Goal: Task Accomplishment & Management: Manage account settings

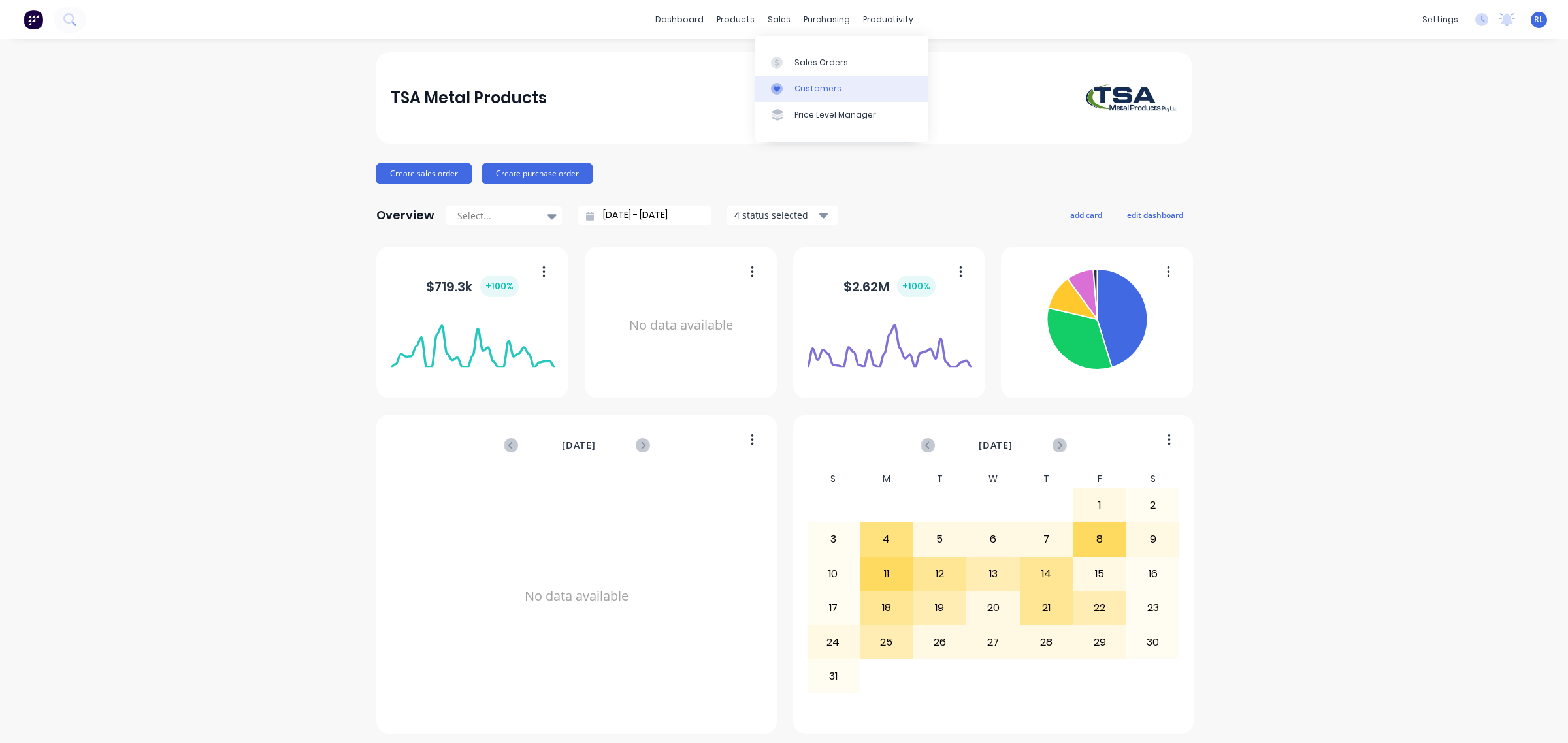
click at [811, 83] on div "Customers" at bounding box center [818, 89] width 47 height 12
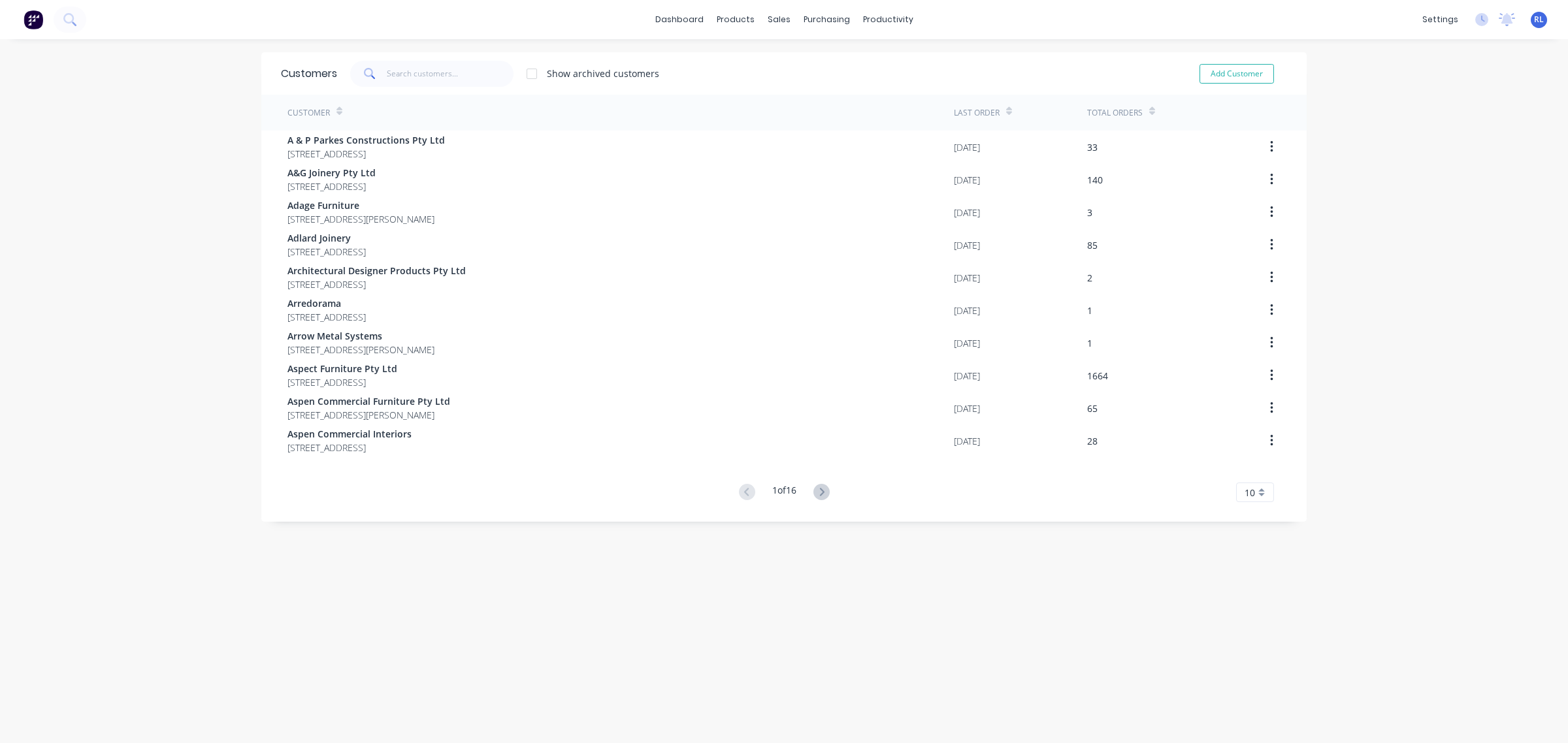
click at [828, 491] on button at bounding box center [821, 493] width 24 height 19
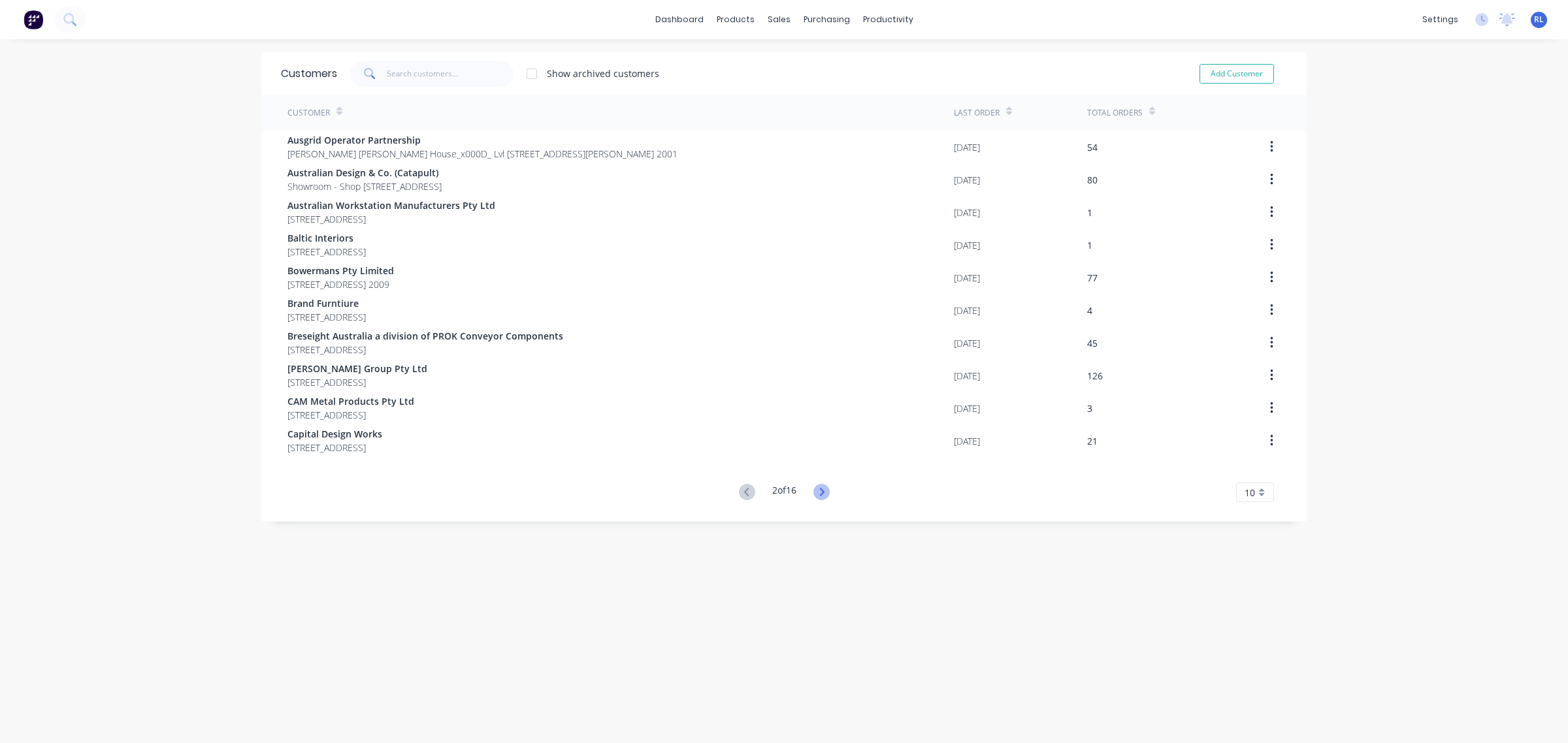
click at [815, 495] on icon at bounding box center [821, 492] width 16 height 16
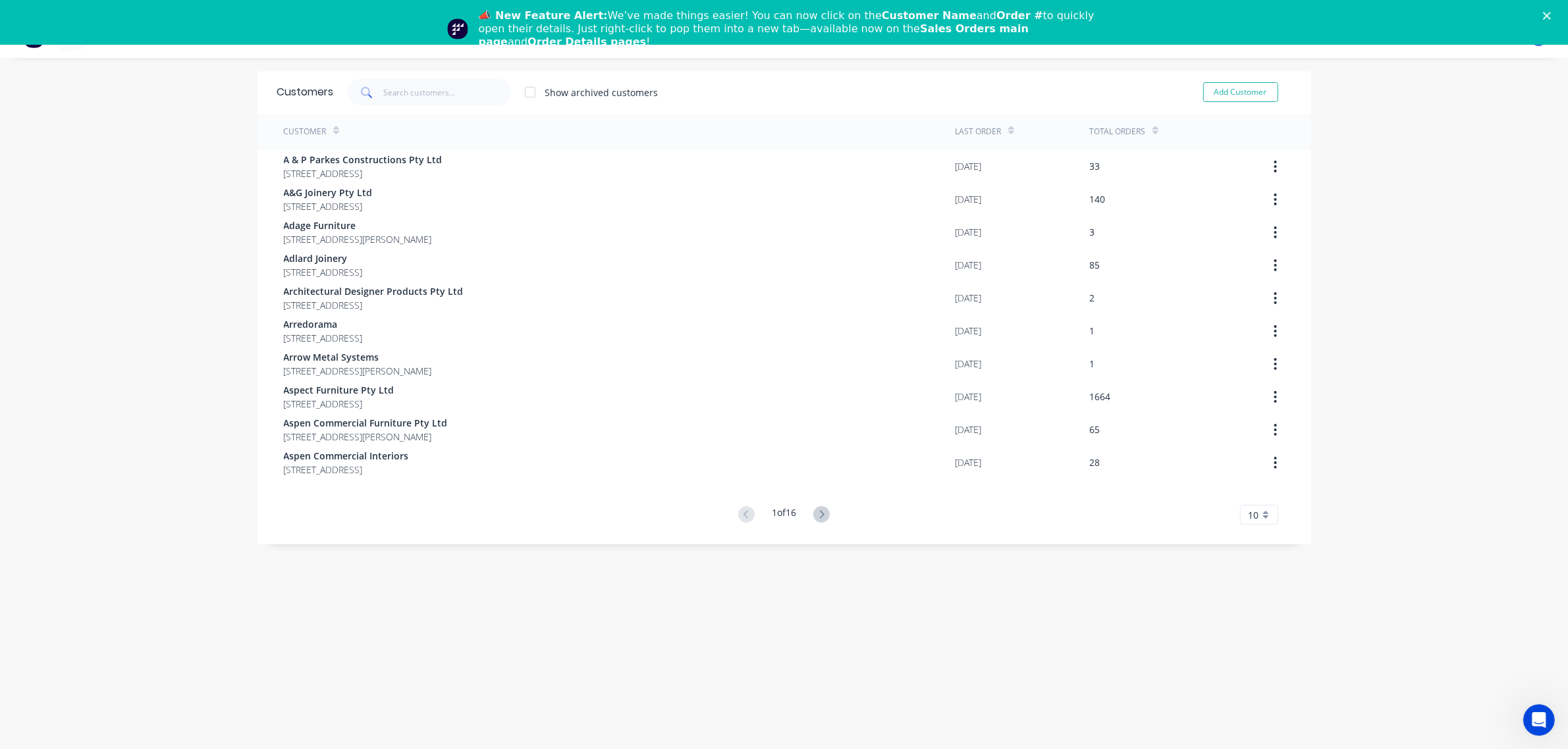
drag, startPoint x: 1541, startPoint y: 723, endPoint x: 3043, endPoint y: 1407, distance: 1650.4
click at [1541, 723] on icon "Open Intercom Messenger" at bounding box center [1539, 720] width 22 height 22
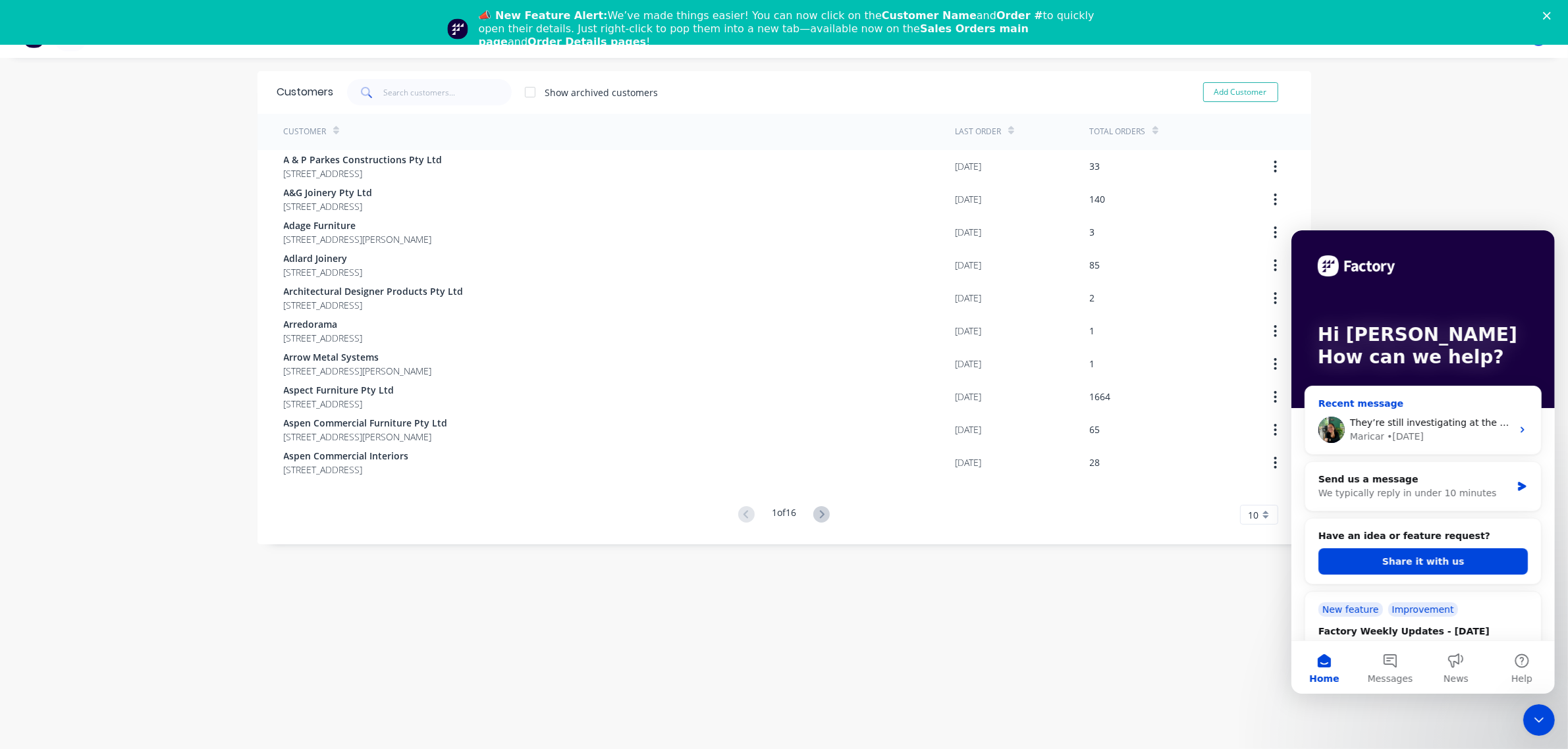
click at [1448, 405] on div "They’re still investigating at the moment. In the meantime, I’ll combine the or…" at bounding box center [1423, 430] width 236 height 49
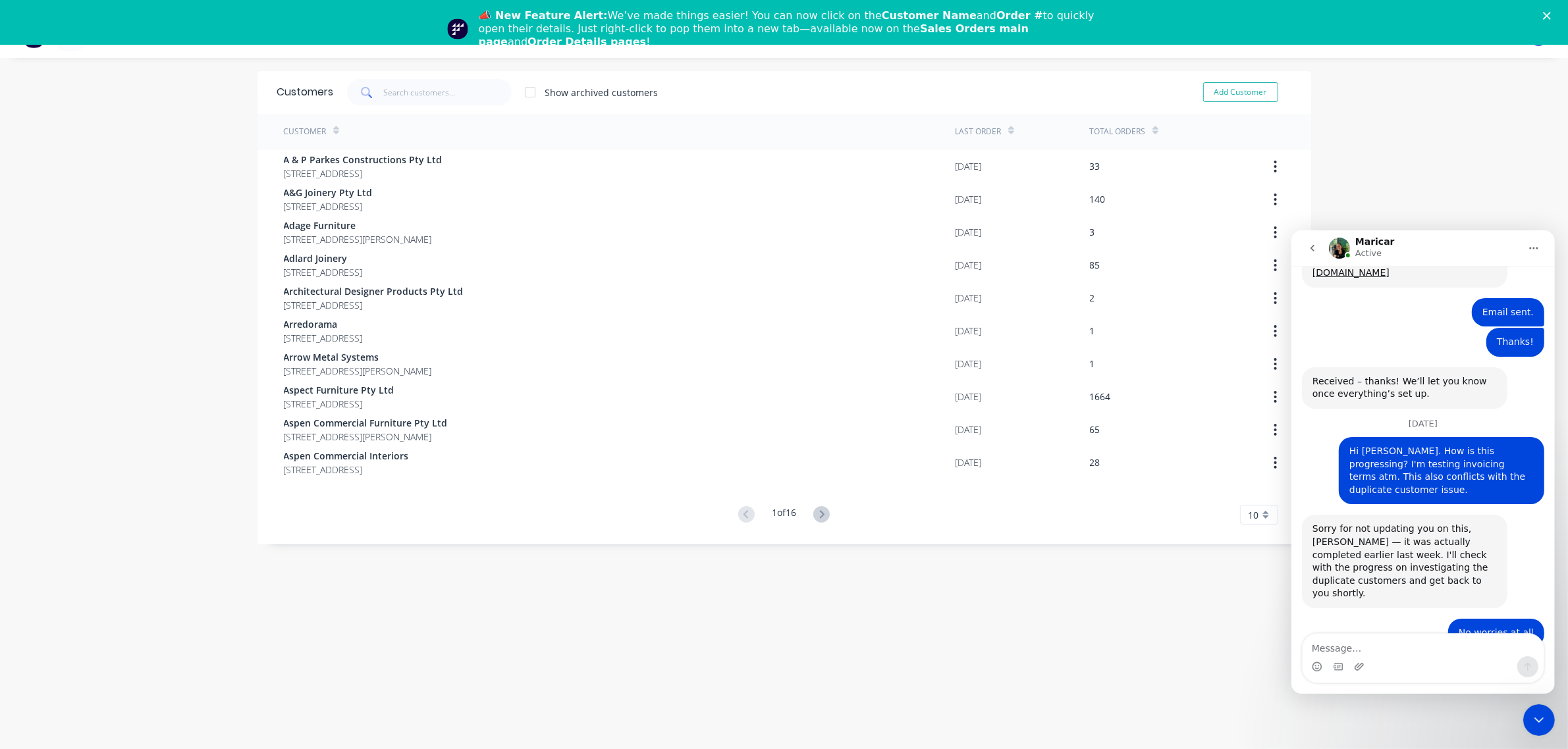
scroll to position [1065, 0]
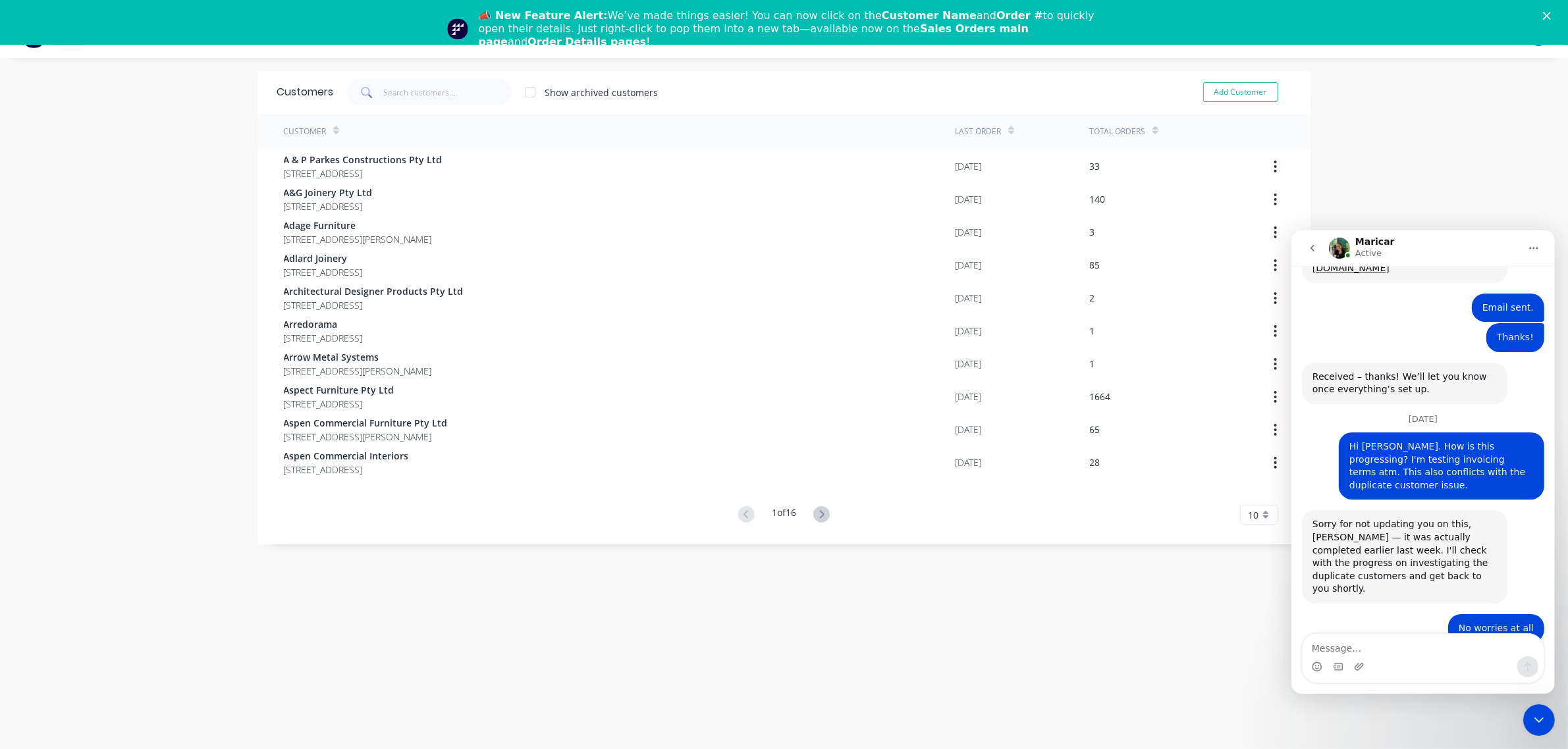
click at [1405, 641] on textarea "Message…" at bounding box center [1422, 644] width 241 height 23
type textarea "M"
type textarea "Good morning [PERSON_NAME]. How is this progressing?"
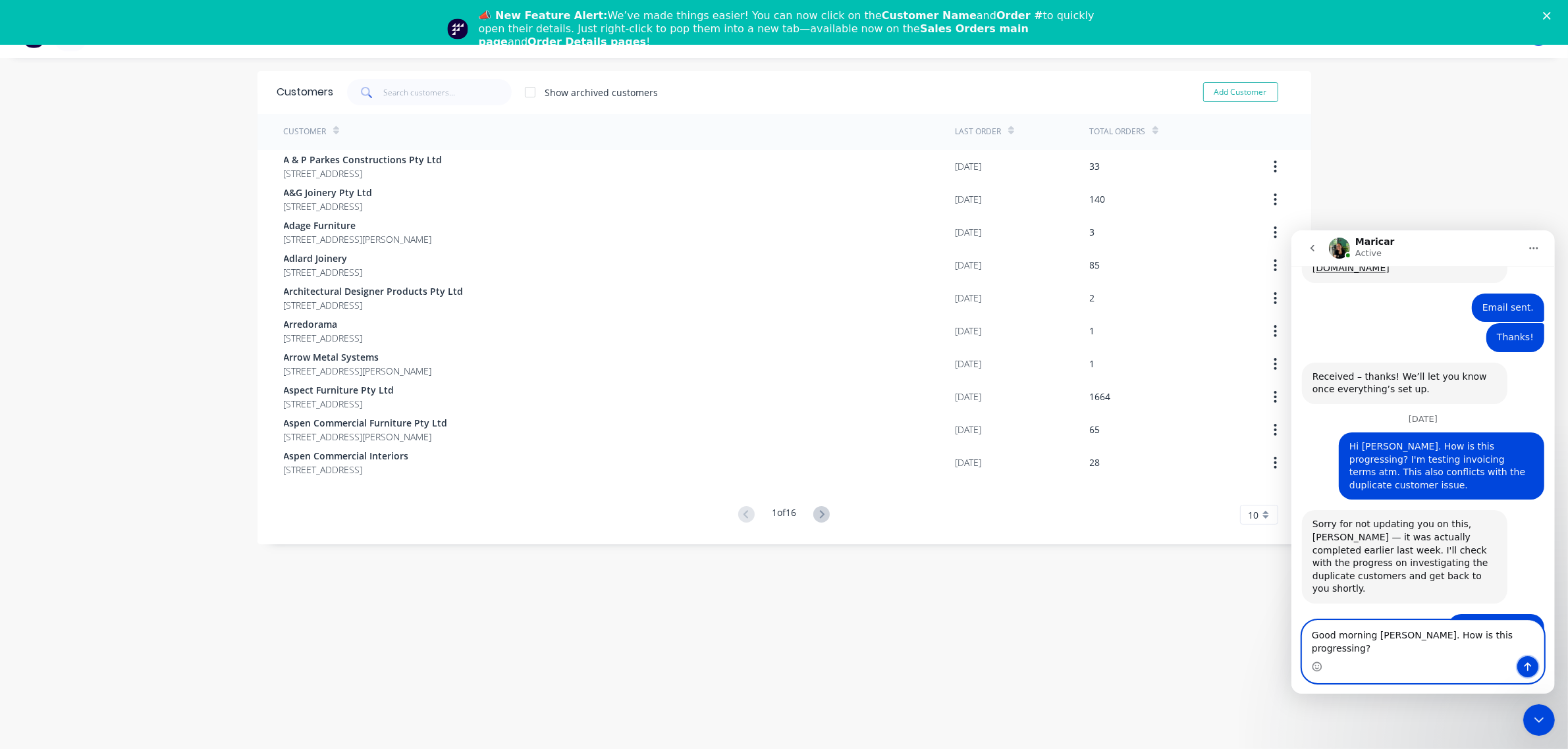
click at [1533, 665] on icon "Send a message…" at bounding box center [1527, 666] width 10 height 10
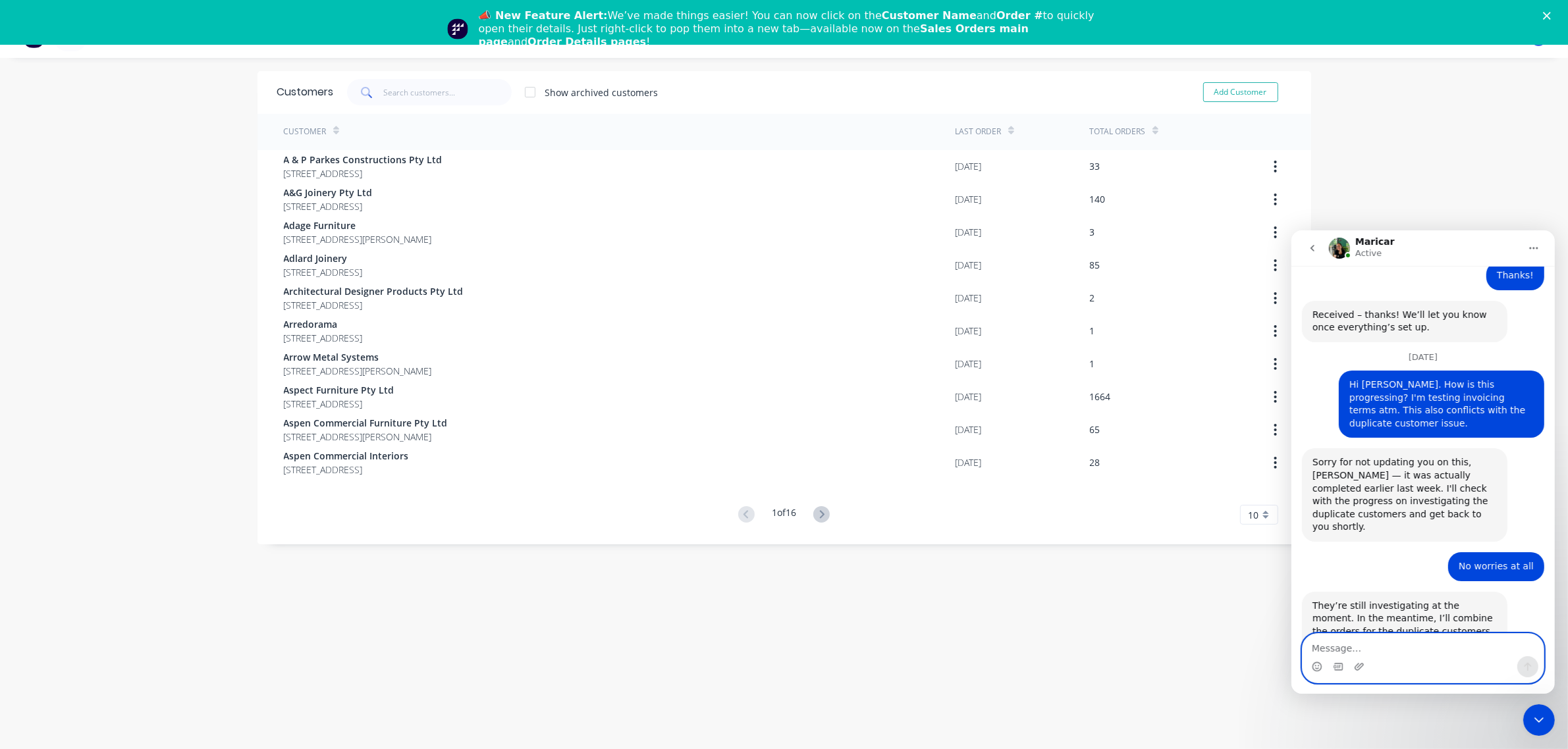
scroll to position [1134, 0]
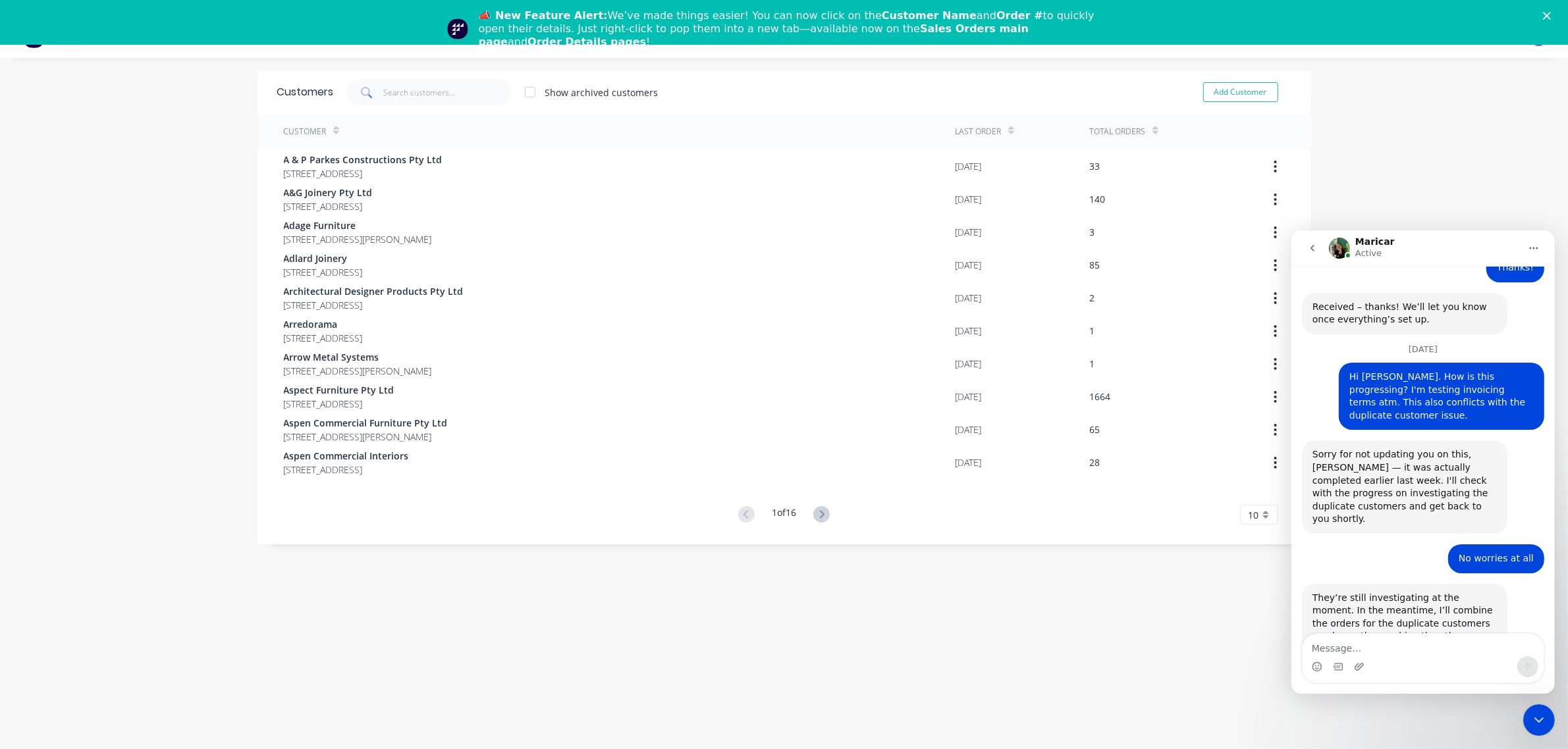
click at [822, 610] on div "Customers Show archived customers Add Customer Customer Last Order Total Orders…" at bounding box center [785, 426] width 1054 height 710
click at [1527, 715] on div "Close Intercom Messenger" at bounding box center [1538, 719] width 31 height 31
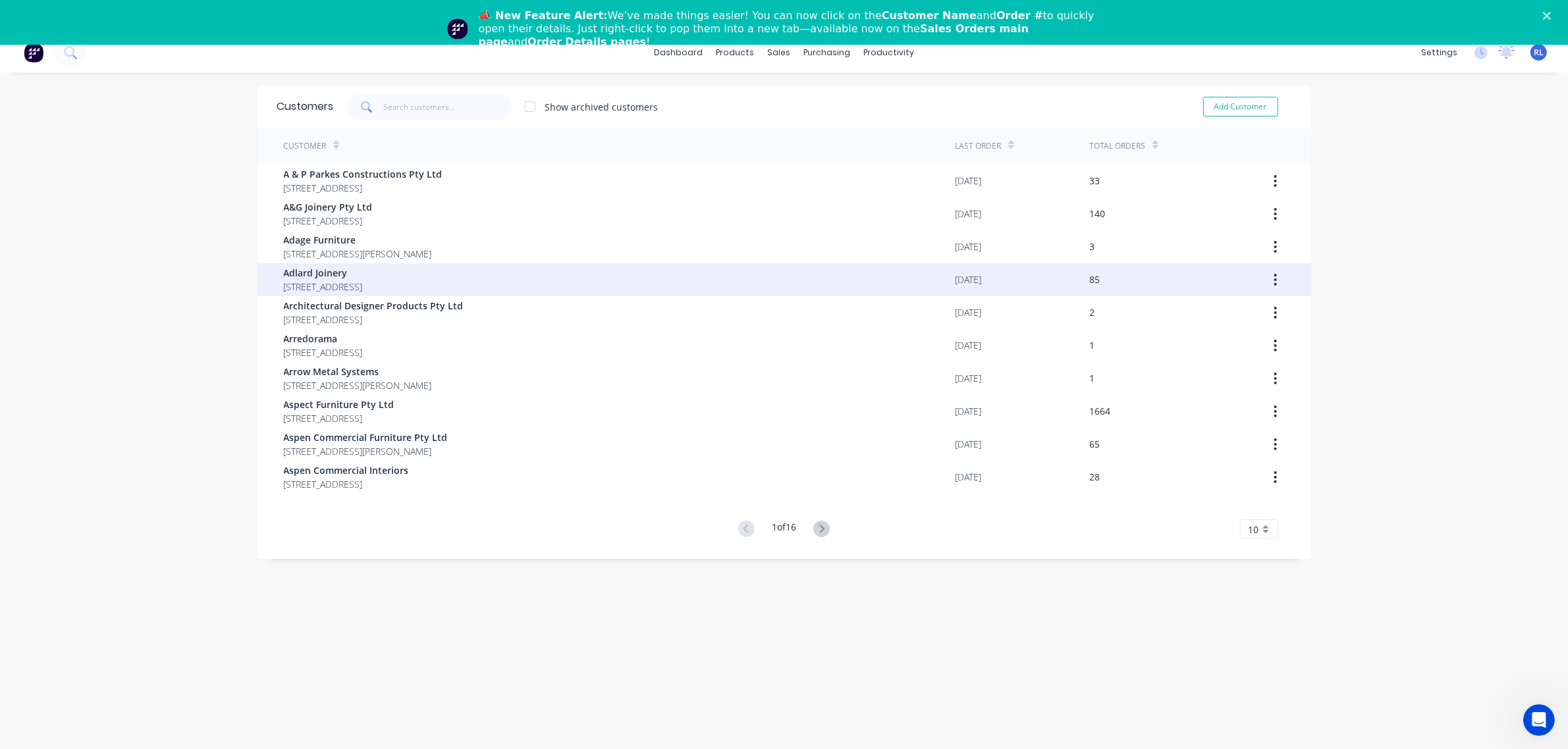
scroll to position [0, 0]
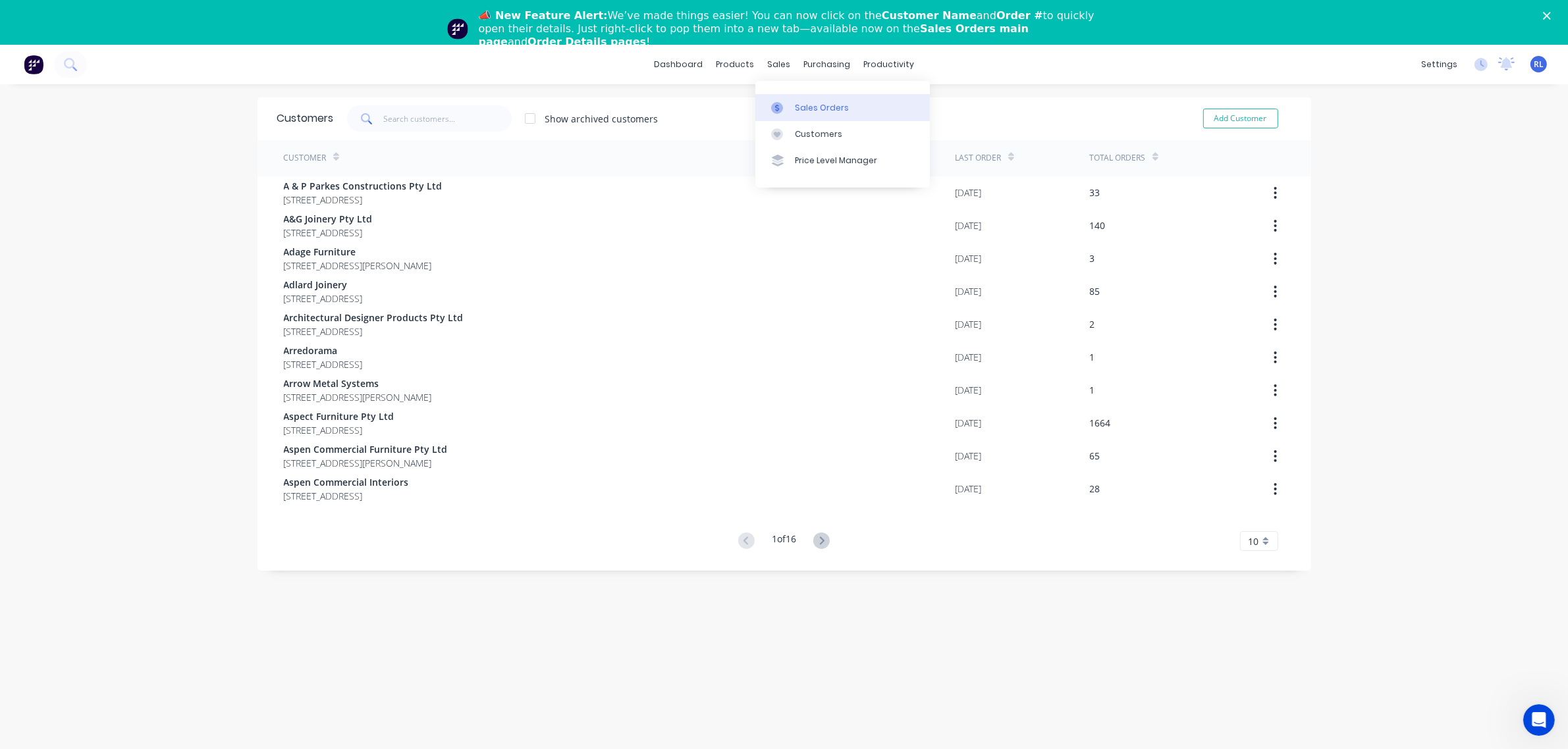
click at [874, 111] on link "Sales Orders" at bounding box center [842, 106] width 175 height 26
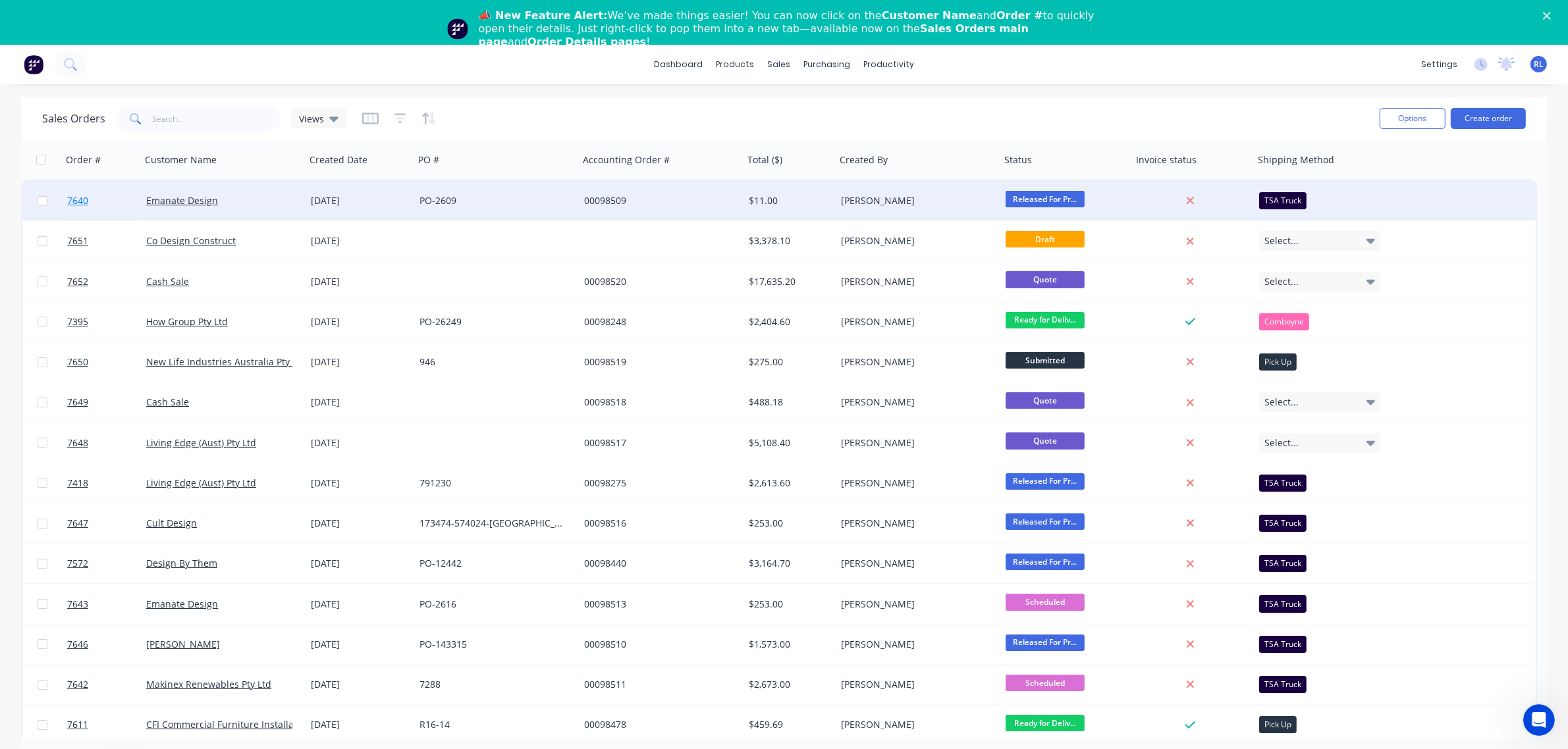
drag, startPoint x: 166, startPoint y: 196, endPoint x: 74, endPoint y: 201, distance: 92.1
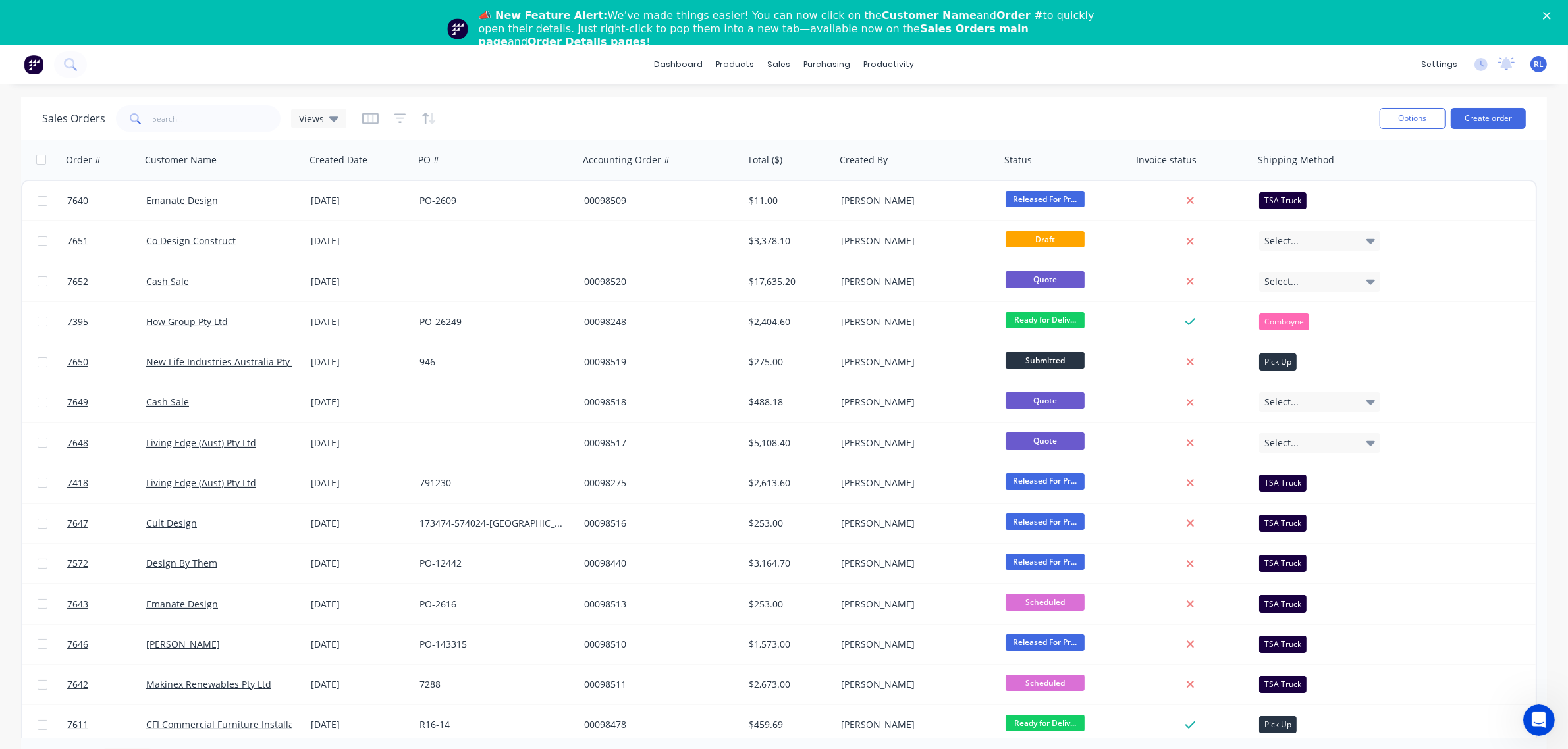
drag, startPoint x: 74, startPoint y: 201, endPoint x: 653, endPoint y: 17, distance: 607.5
click at [653, 17] on div "📣 New Feature Alert: We’ve made things easier! You can now click on the Custome…" at bounding box center [790, 29] width 622 height 40
drag, startPoint x: 828, startPoint y: 14, endPoint x: 1081, endPoint y: 18, distance: 253.0
click at [1081, 18] on div "📣 New Feature Alert: We’ve made things easier! You can now click on the Custome…" at bounding box center [790, 29] width 622 height 40
drag, startPoint x: 634, startPoint y: 27, endPoint x: 1079, endPoint y: 33, distance: 445.0
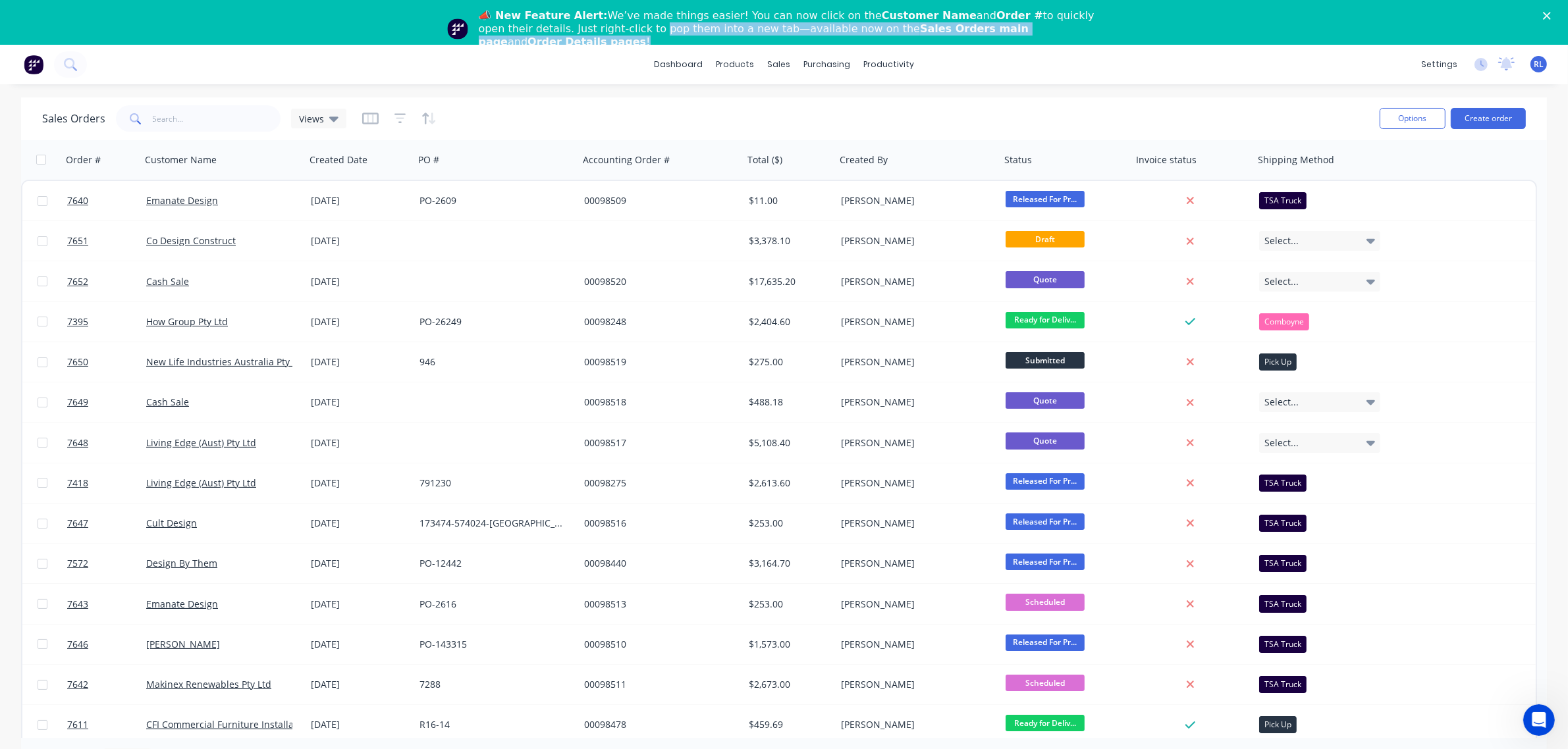
click at [1079, 33] on div "📣 New Feature Alert: We’ve made things easier! You can now click on the Custome…" at bounding box center [790, 29] width 622 height 40
click at [1096, 73] on div "dashboard products sales purchasing productivity dashboard products Product Cat…" at bounding box center [784, 64] width 1568 height 40
click at [247, 64] on div "dashboard products sales purchasing productivity dashboard products Product Cat…" at bounding box center [784, 64] width 1568 height 40
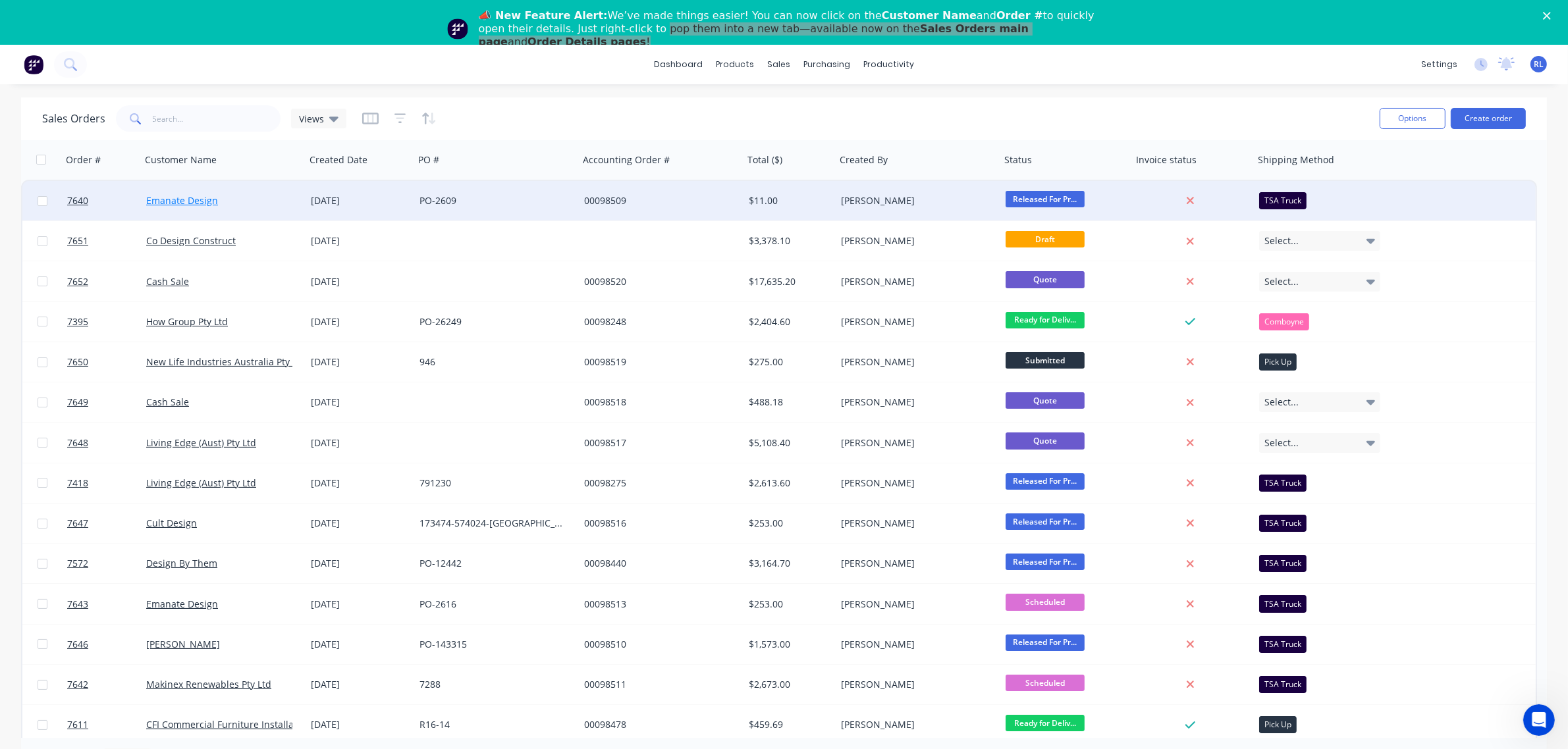
click at [210, 196] on link "Emanate Design" at bounding box center [182, 200] width 72 height 13
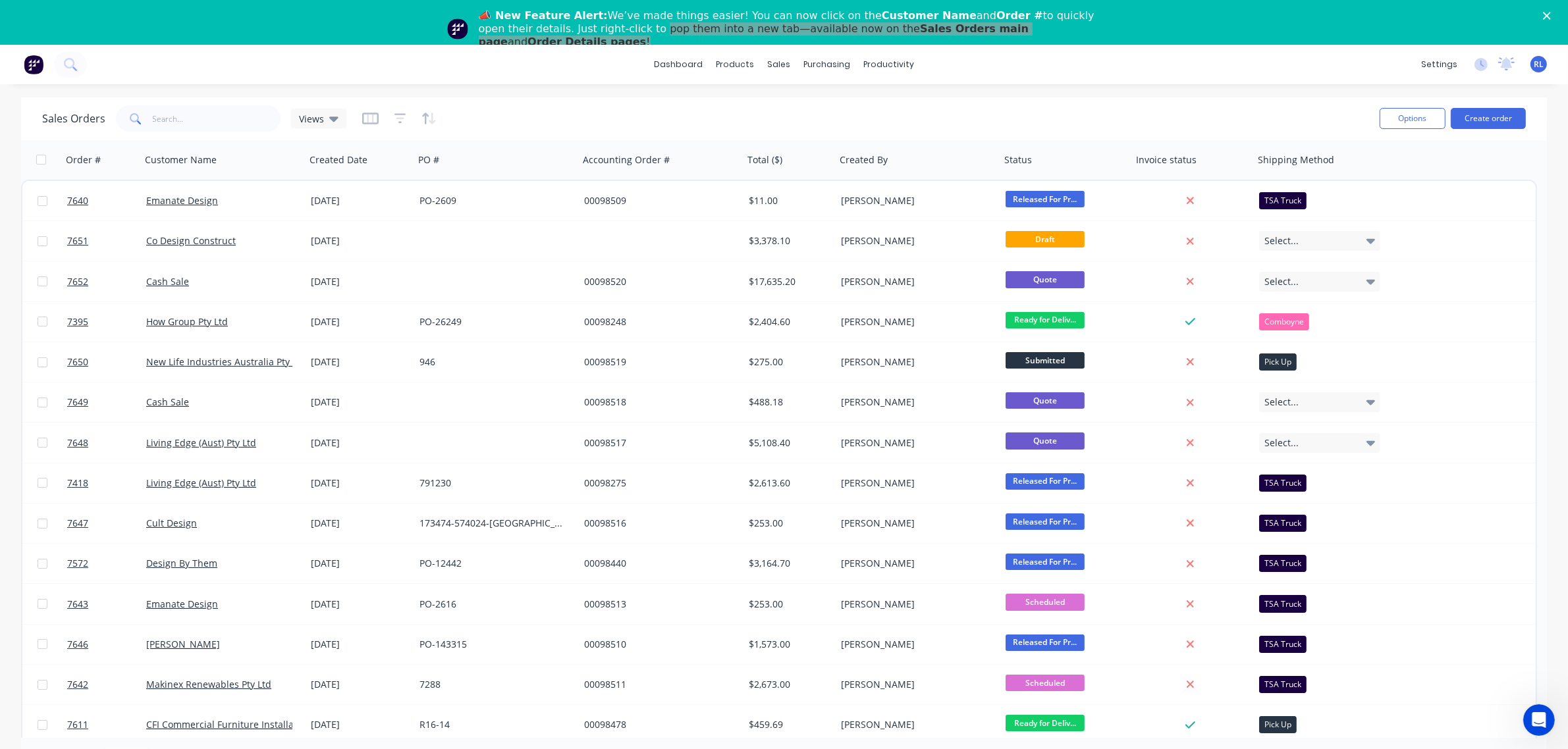
click at [994, 58] on div "dashboard products sales purchasing productivity dashboard products Product Cat…" at bounding box center [784, 64] width 1568 height 40
click at [862, 103] on link "Sales Orders" at bounding box center [848, 106] width 175 height 26
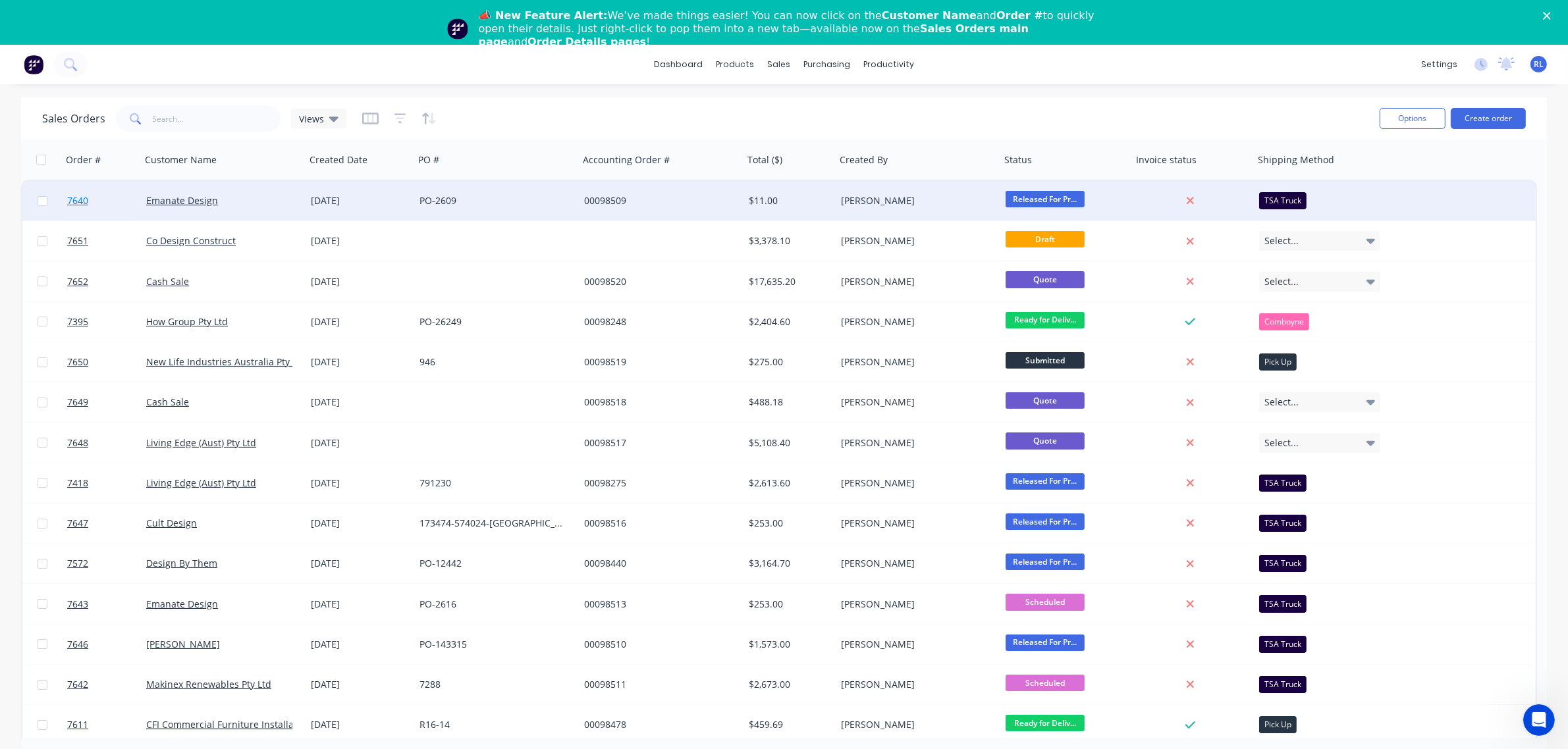
drag, startPoint x: 187, startPoint y: 196, endPoint x: 71, endPoint y: 196, distance: 116.0
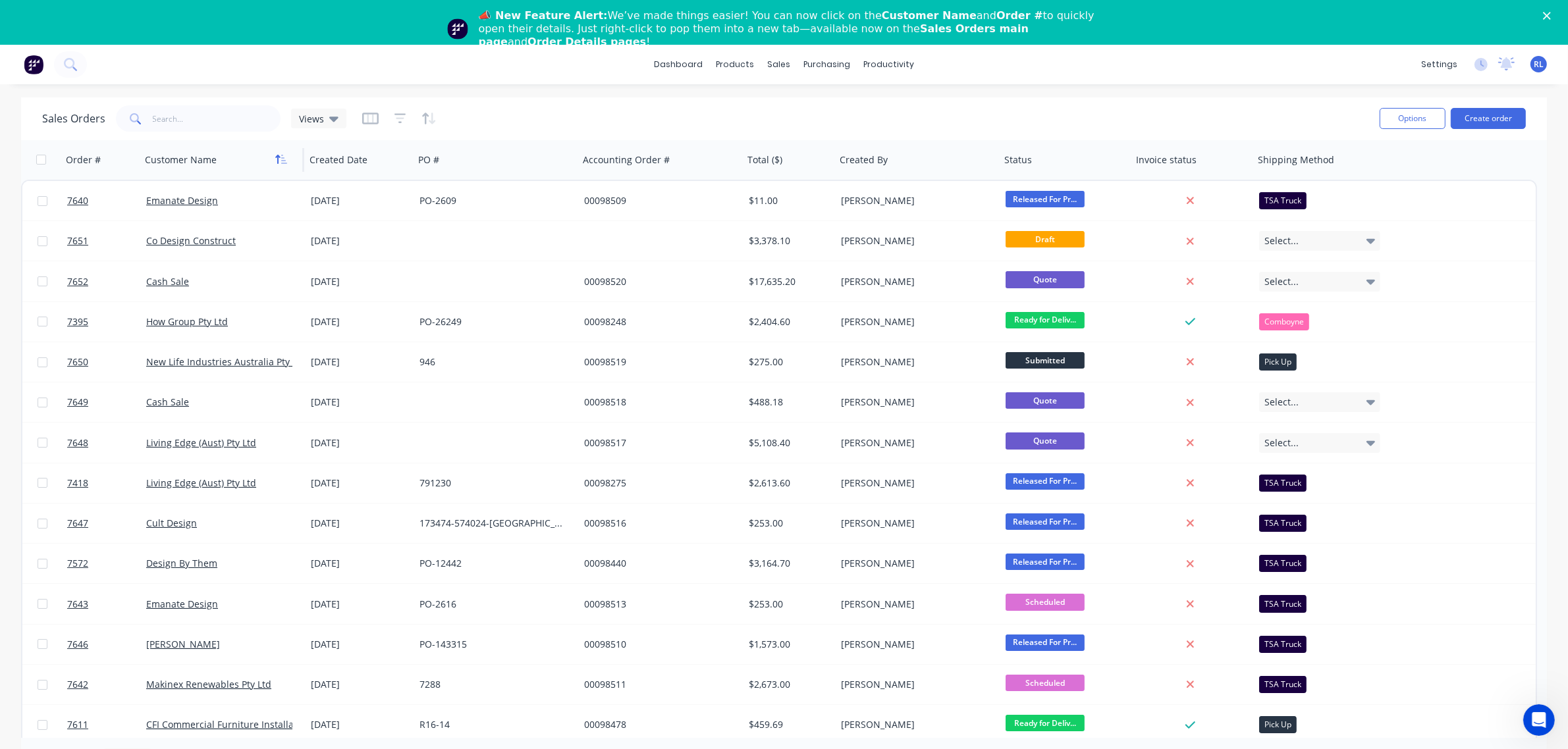
drag, startPoint x: 71, startPoint y: 196, endPoint x: 282, endPoint y: 163, distance: 213.6
click at [282, 163] on icon "button" at bounding box center [284, 159] width 6 height 9
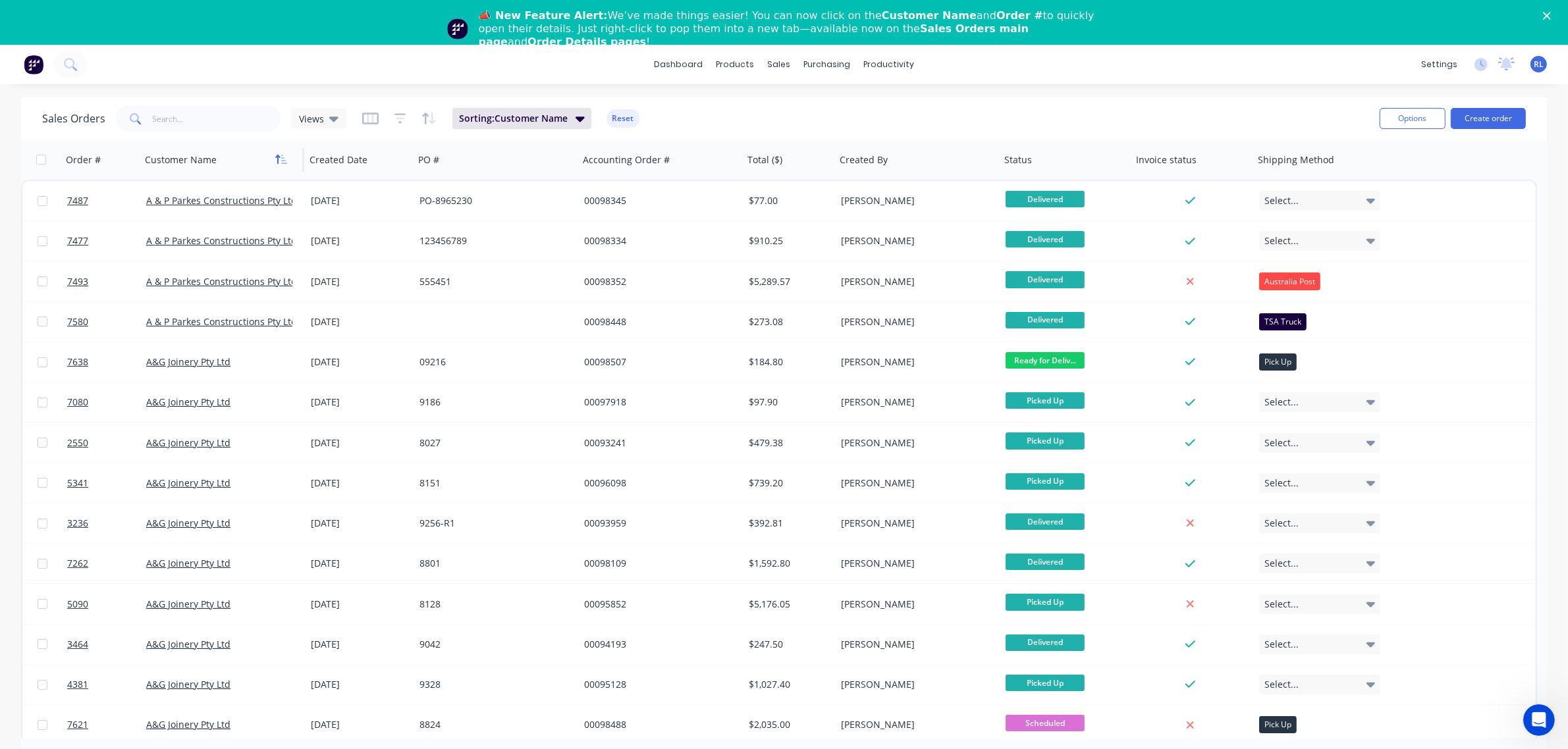
click at [282, 168] on button "button" at bounding box center [280, 160] width 19 height 19
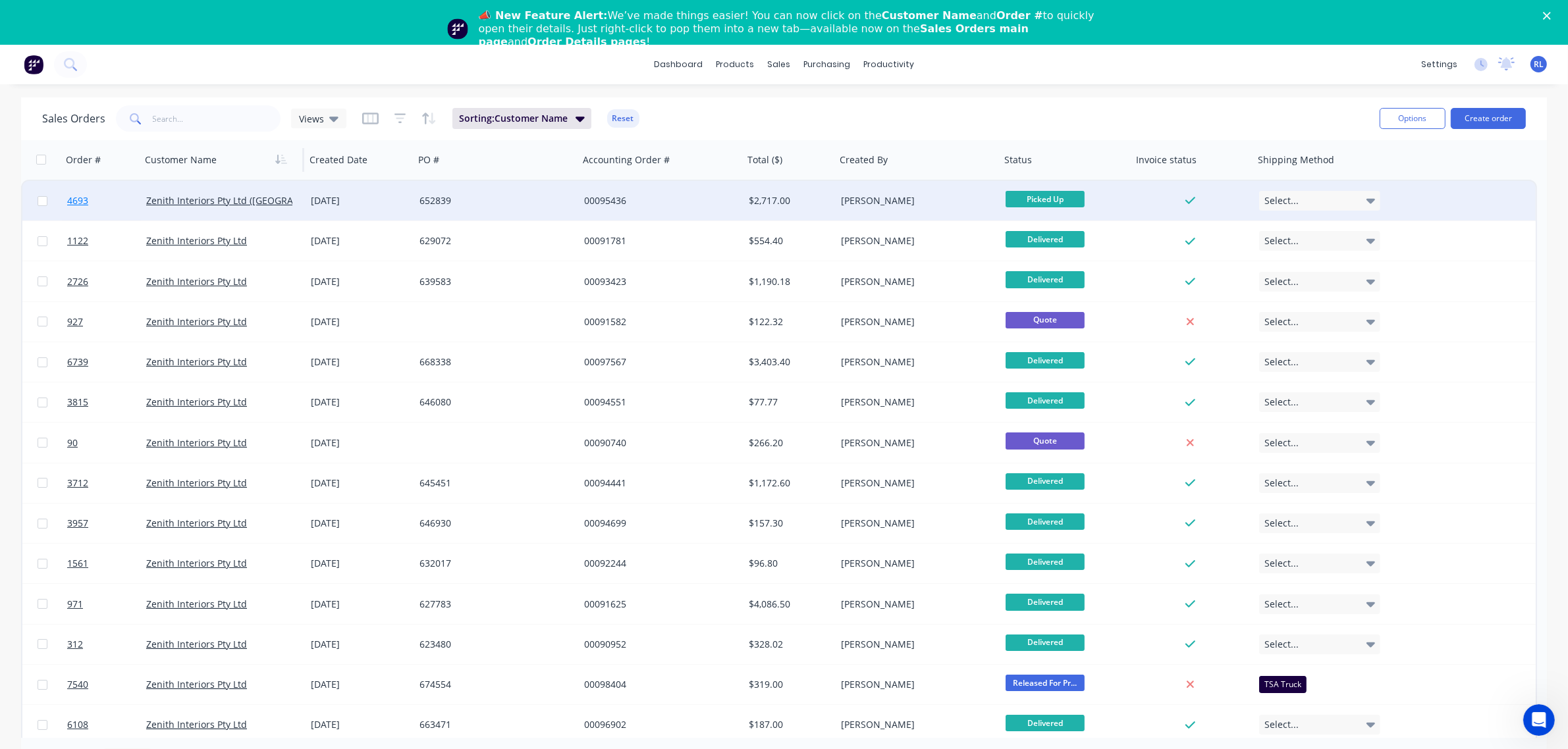
click at [86, 198] on span "4693" at bounding box center [78, 201] width 21 height 14
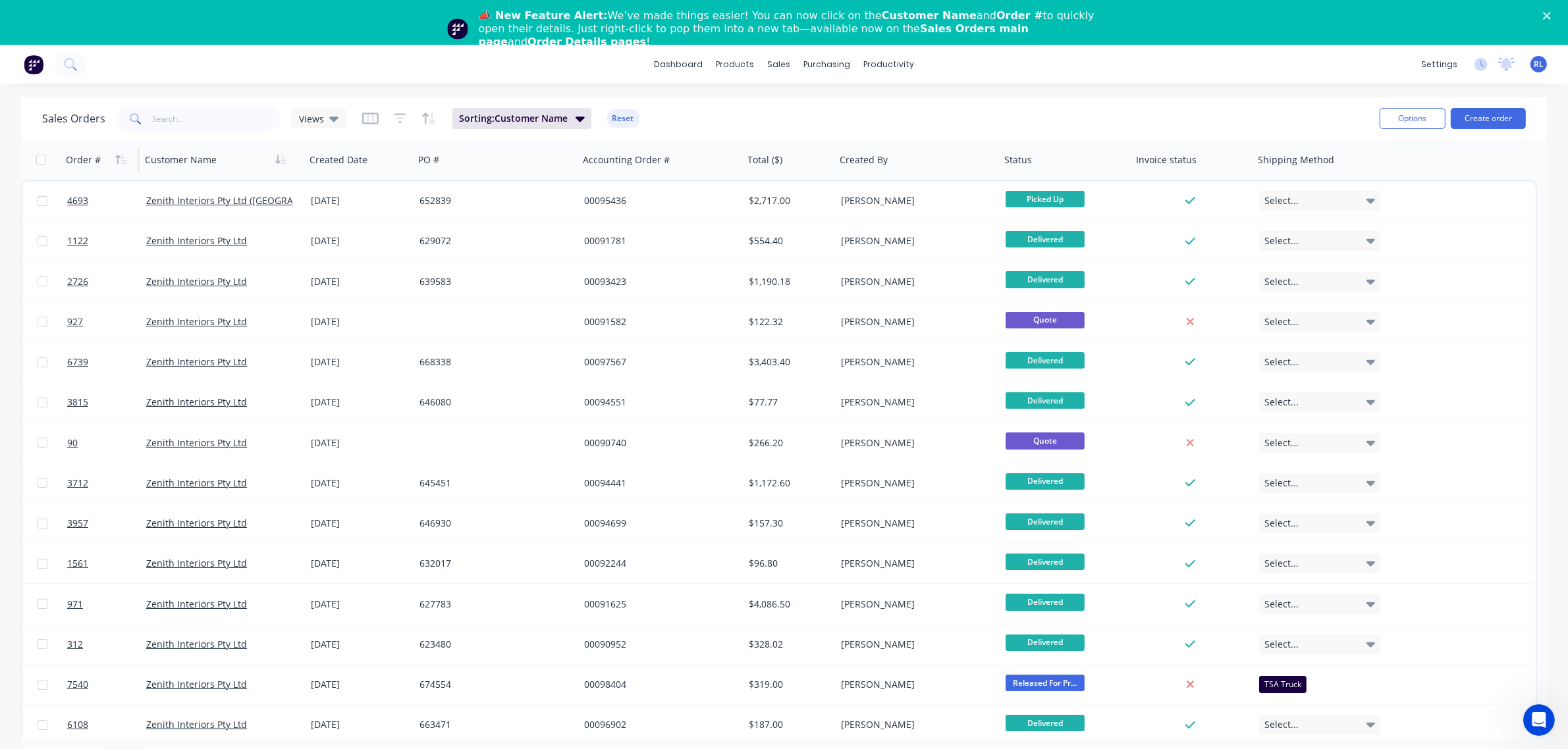
click at [83, 155] on div "Order #" at bounding box center [83, 160] width 35 height 14
click at [101, 155] on div "Order #" at bounding box center [98, 160] width 65 height 26
click at [123, 158] on icon "button" at bounding box center [123, 159] width 6 height 9
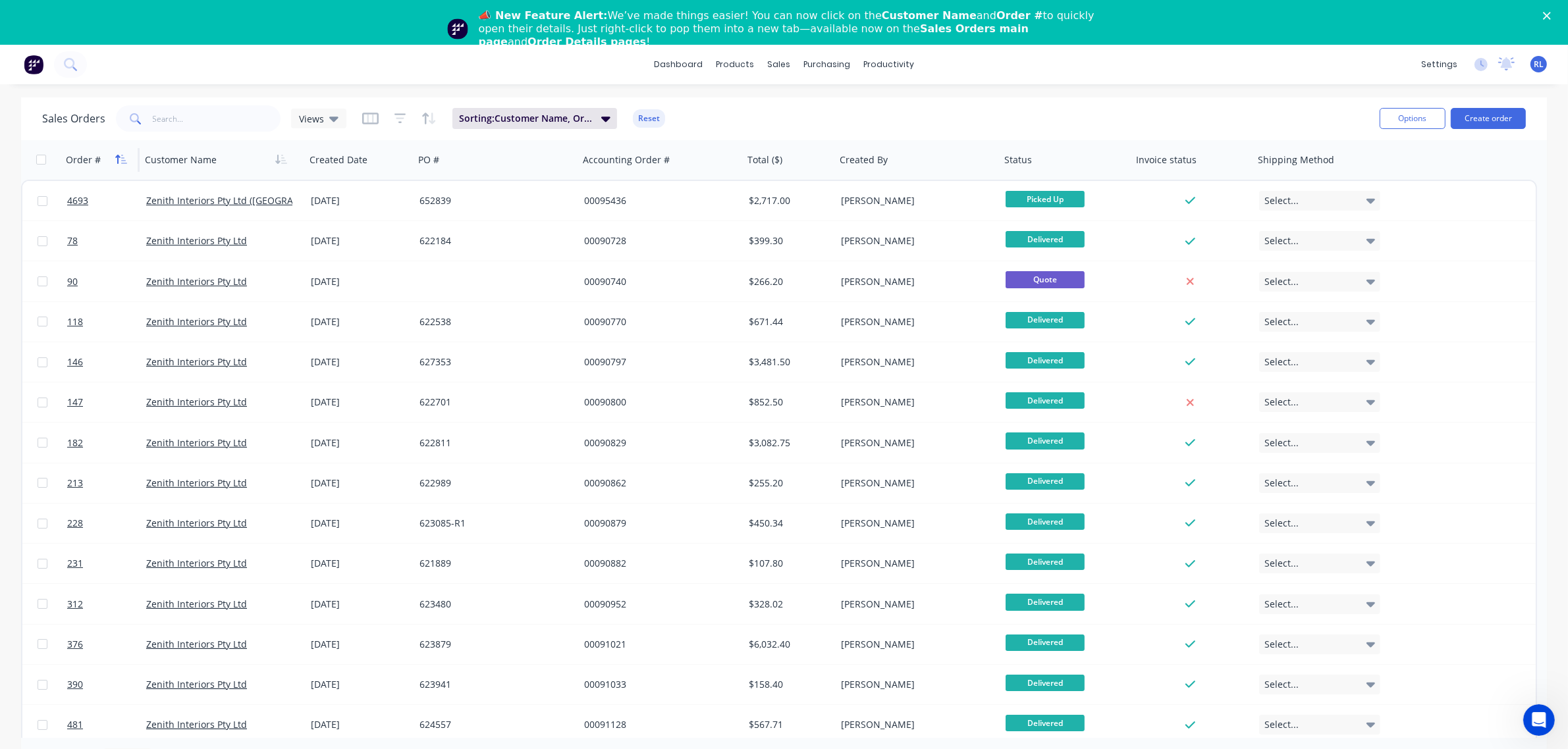
click at [120, 156] on icon "button" at bounding box center [121, 159] width 12 height 10
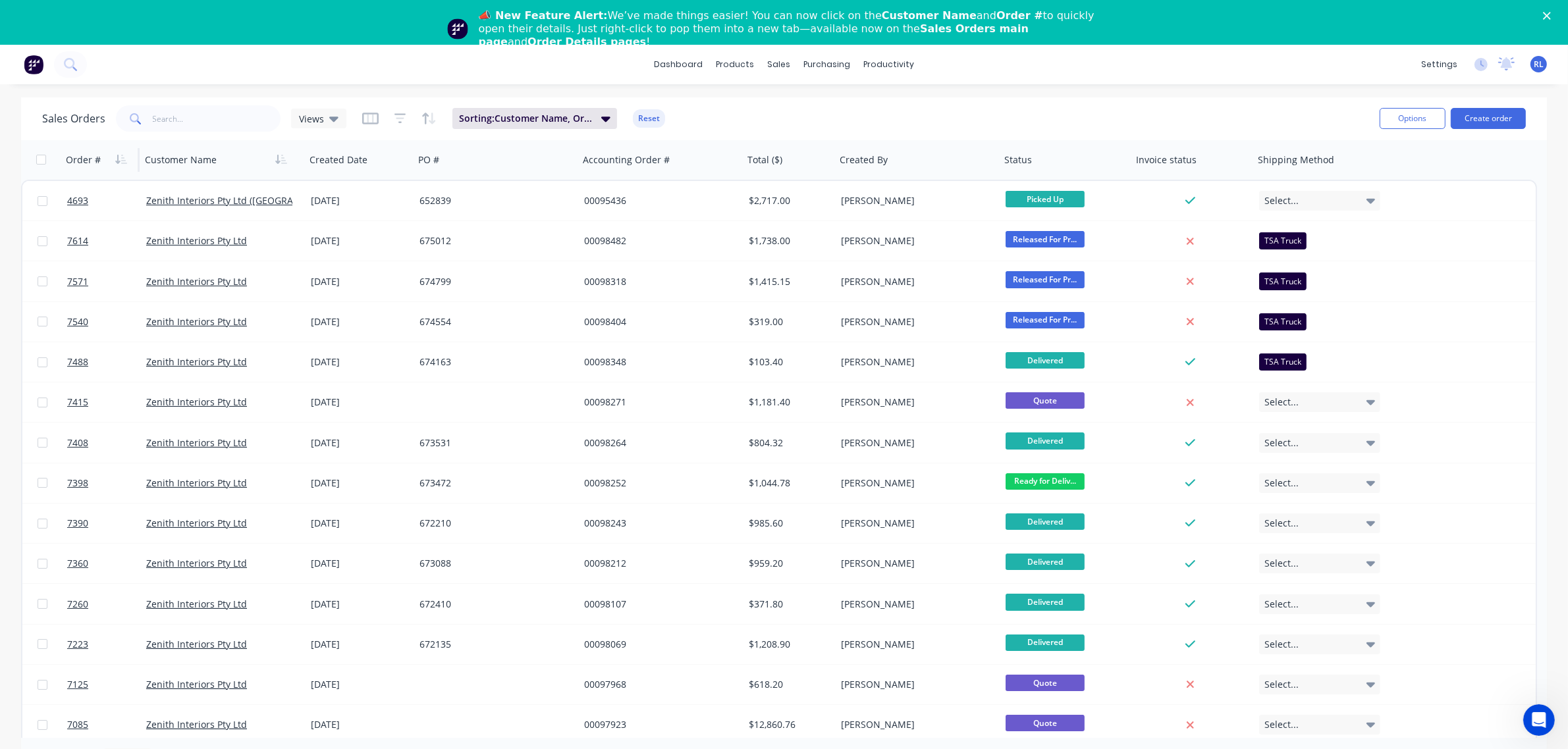
drag, startPoint x: 196, startPoint y: 198, endPoint x: 246, endPoint y: 54, distance: 152.4
click at [246, 54] on div "dashboard products sales purchasing productivity dashboard products Product Cat…" at bounding box center [784, 64] width 1568 height 40
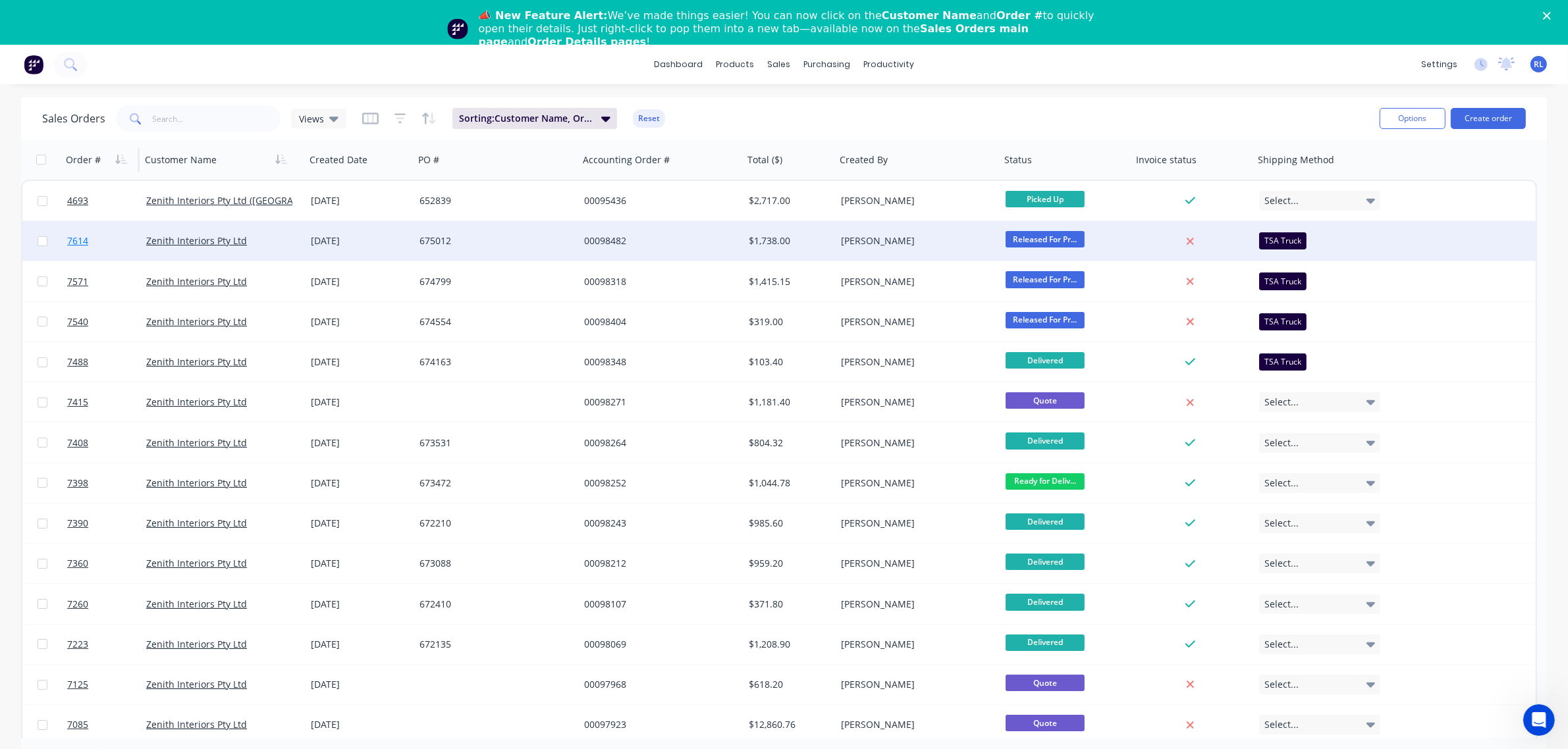
drag, startPoint x: 237, startPoint y: 241, endPoint x: 81, endPoint y: 241, distance: 156.0
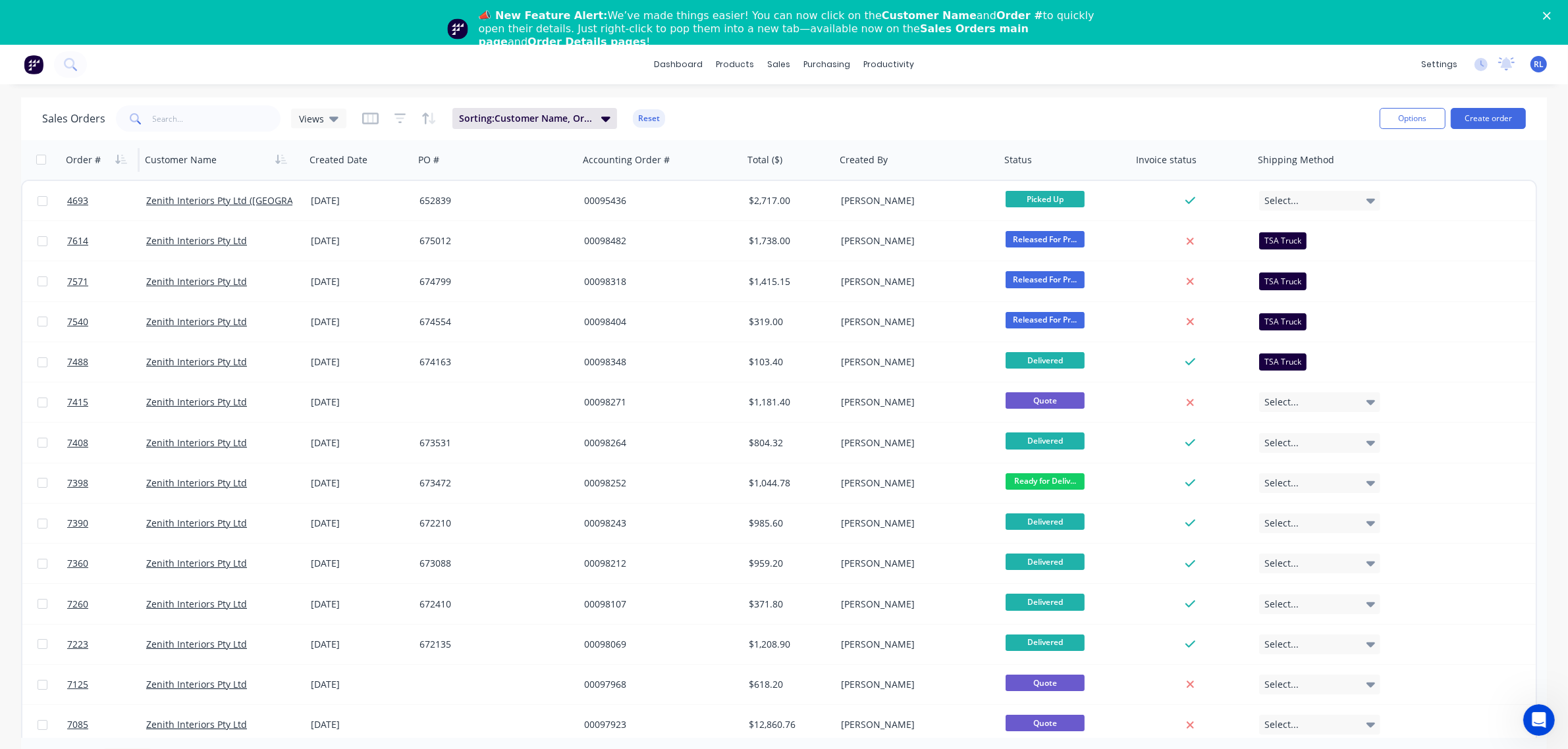
drag, startPoint x: 81, startPoint y: 241, endPoint x: 937, endPoint y: 119, distance: 864.7
click at [937, 119] on div "Sales Orders Views Sorting: Customer Name, Order # Reset" at bounding box center [705, 119] width 1327 height 32
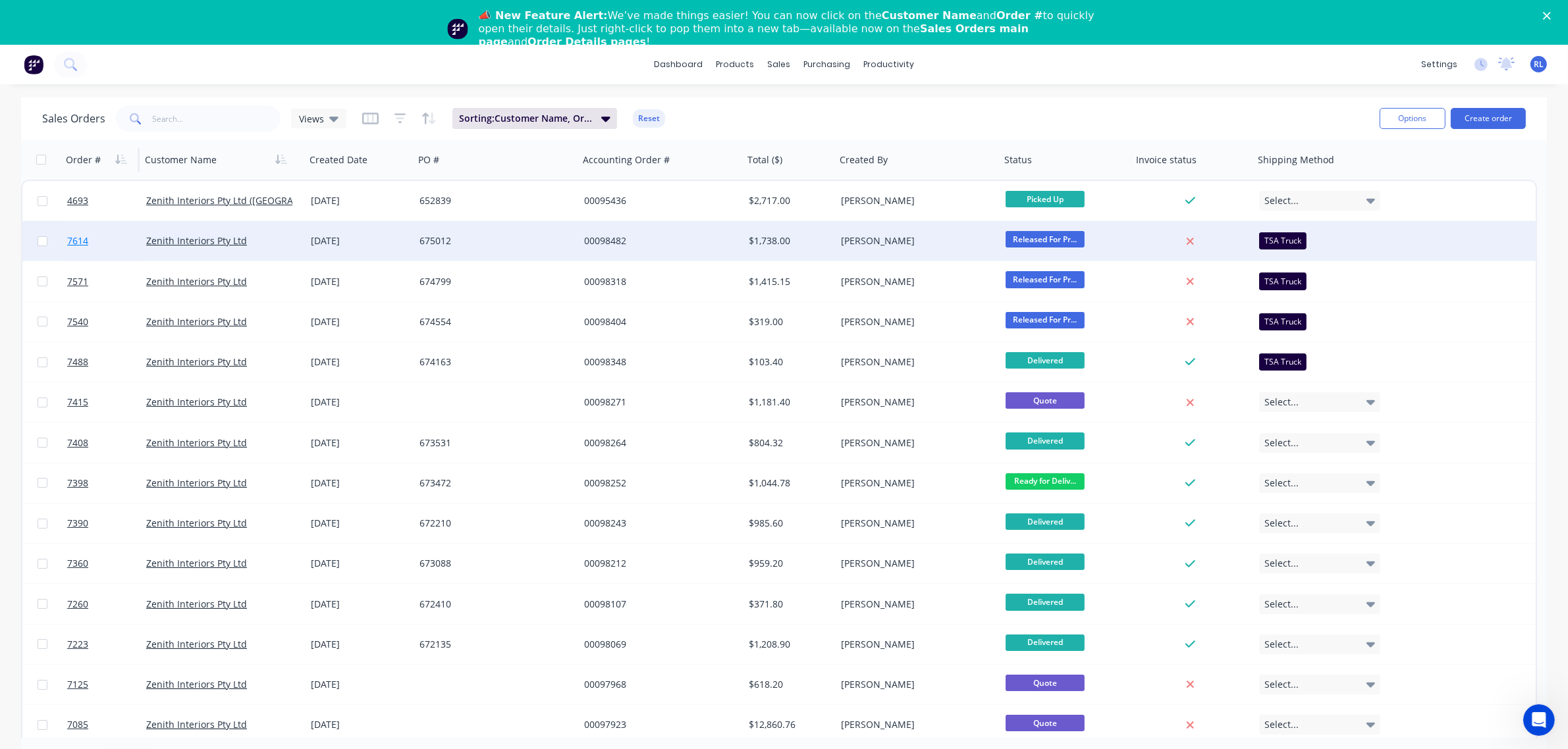
click at [79, 241] on span "7614" at bounding box center [78, 242] width 21 height 14
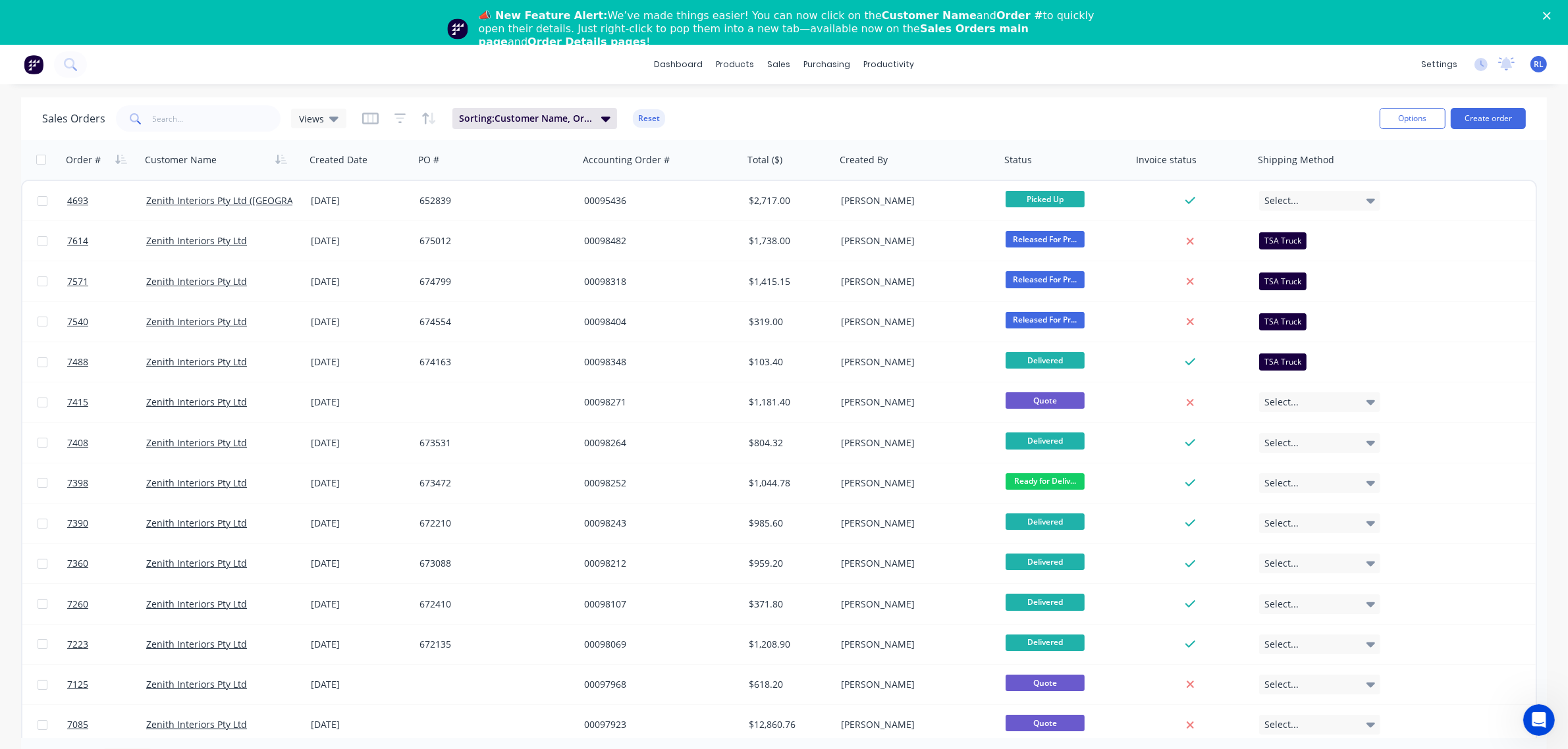
click at [1146, 69] on div "dashboard products sales purchasing productivity dashboard products Product Cat…" at bounding box center [784, 64] width 1568 height 40
click at [1556, 17] on div "Close" at bounding box center [1550, 15] width 14 height 8
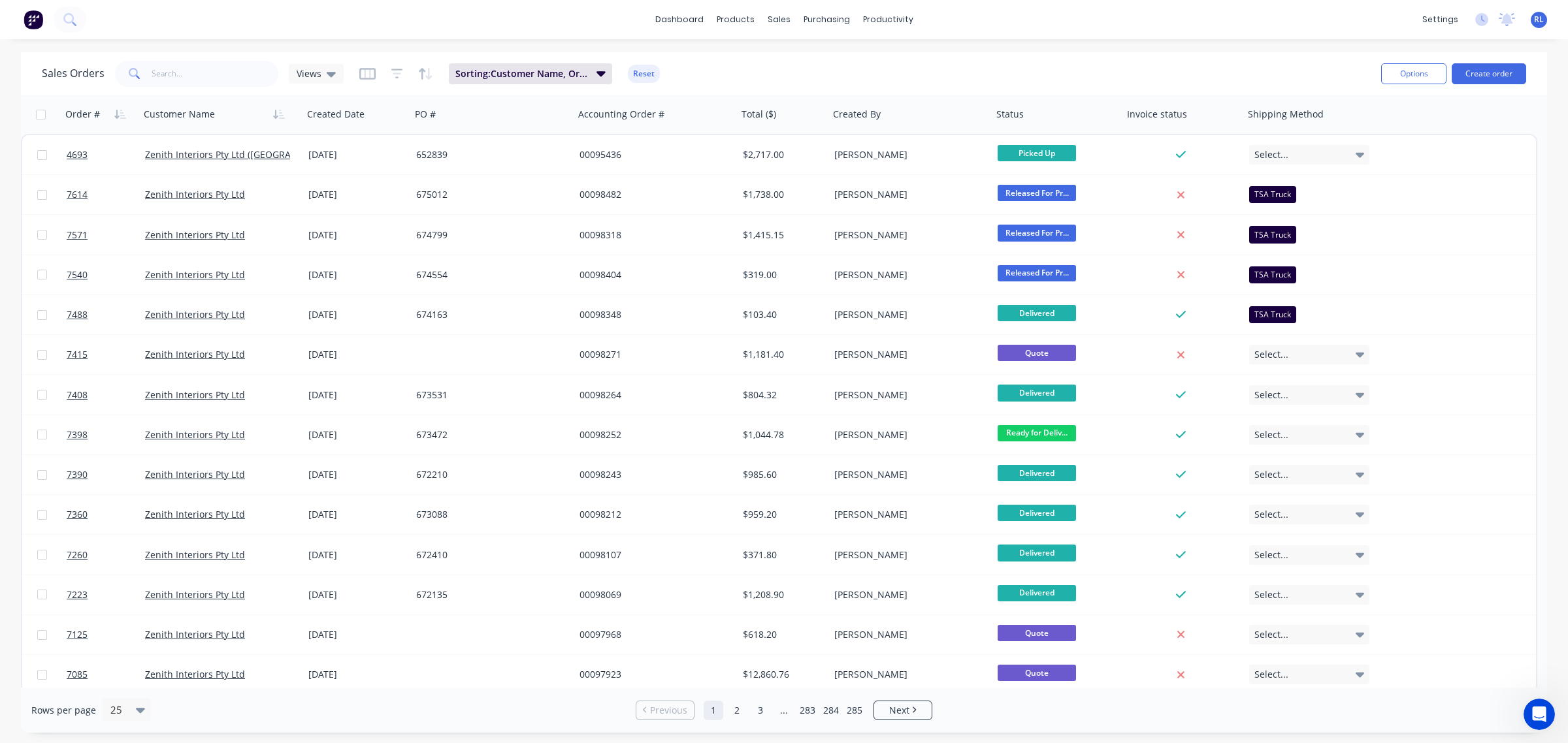
click at [1550, 715] on div "Open Intercom Messenger" at bounding box center [1539, 714] width 43 height 43
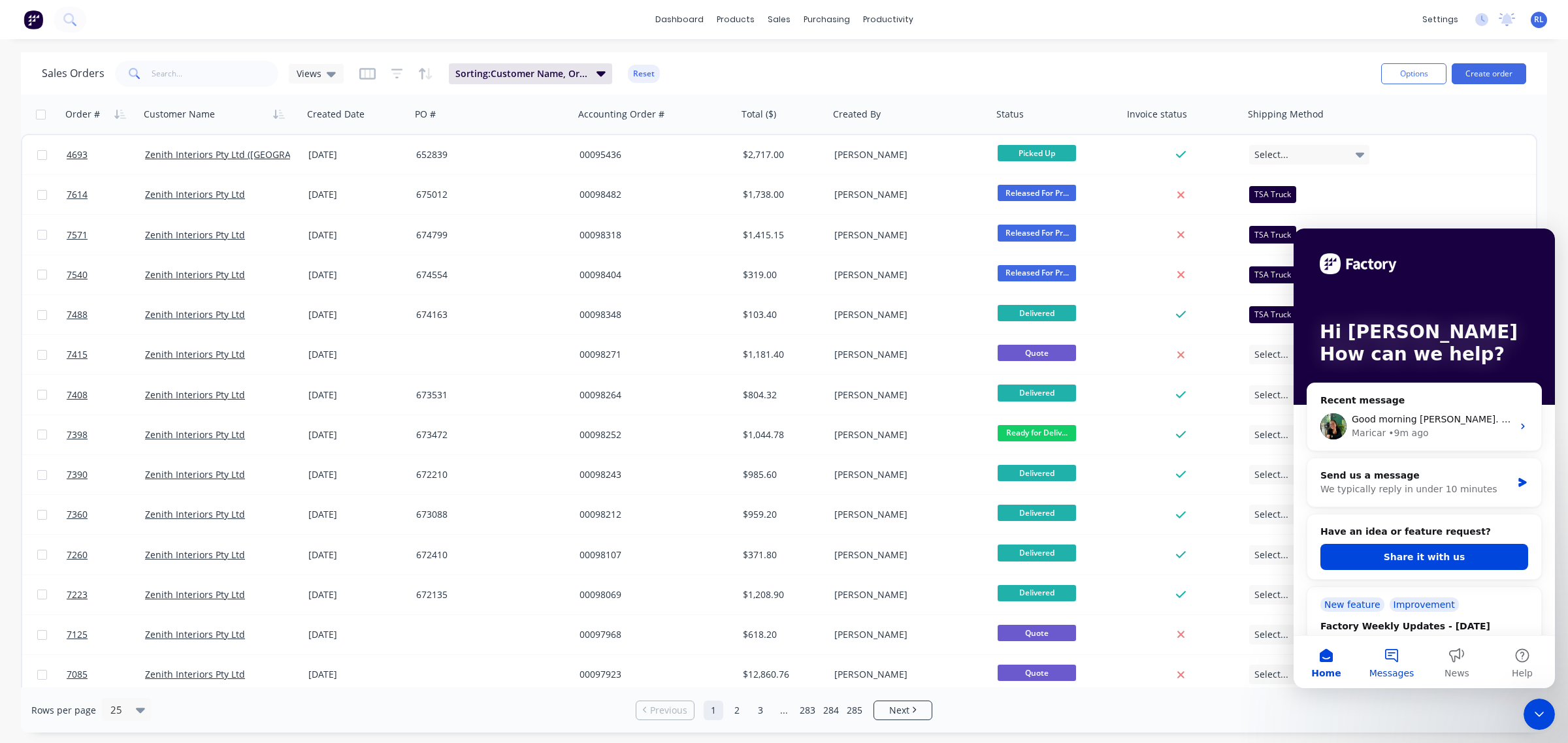
click at [1399, 668] on span "Messages" at bounding box center [1392, 673] width 45 height 9
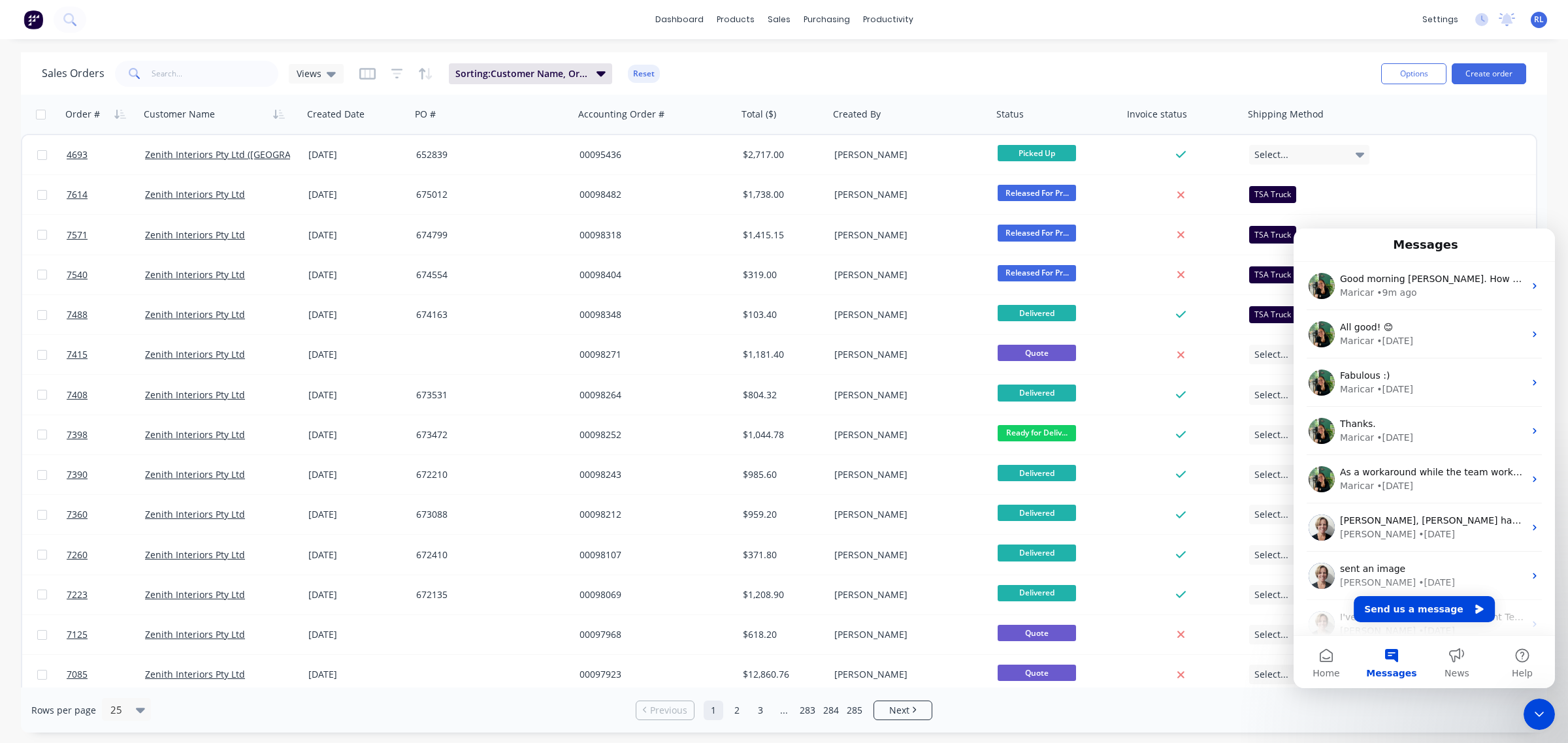
click at [1540, 713] on icon "Close Intercom Messenger" at bounding box center [1540, 715] width 16 height 16
